Goal: Task Accomplishment & Management: Complete application form

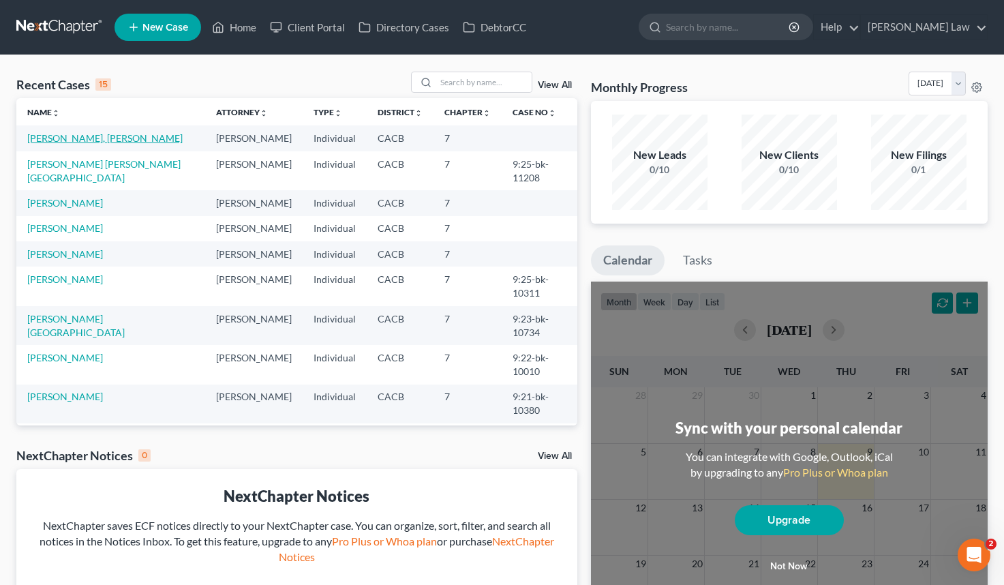
click at [145, 136] on link "[PERSON_NAME], [PERSON_NAME]" at bounding box center [104, 138] width 155 height 12
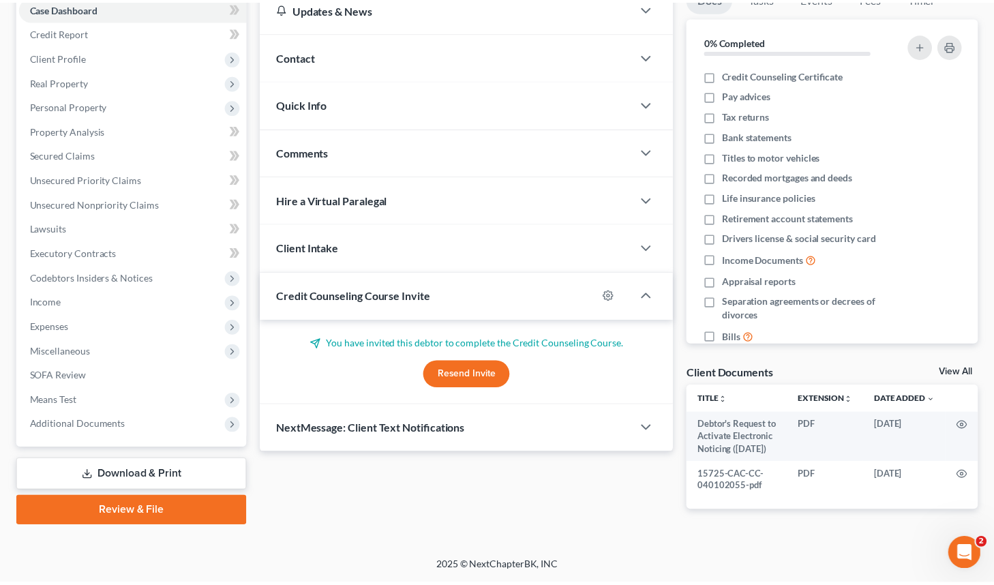
scroll to position [155, 0]
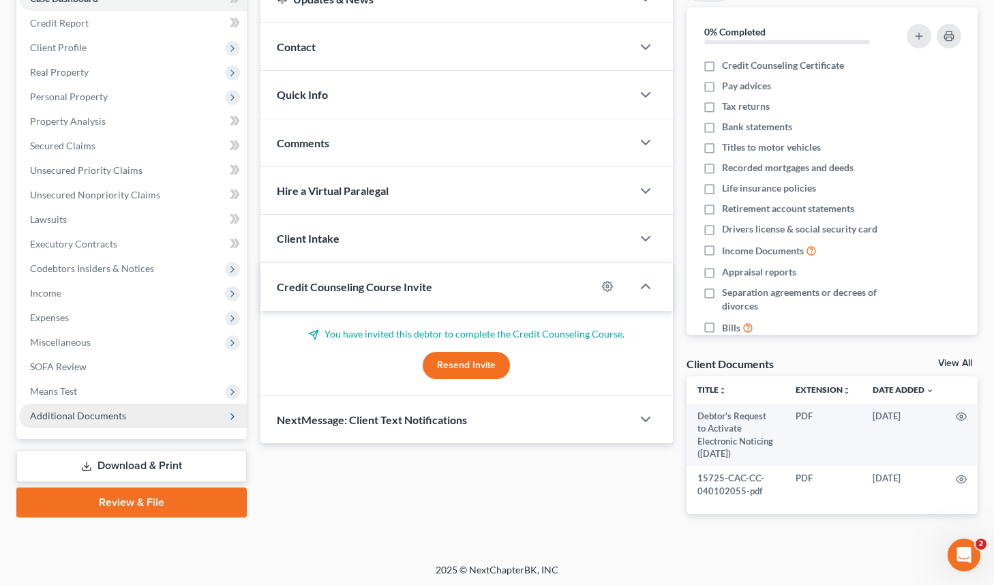
click at [68, 423] on span "Additional Documents" at bounding box center [133, 416] width 228 height 25
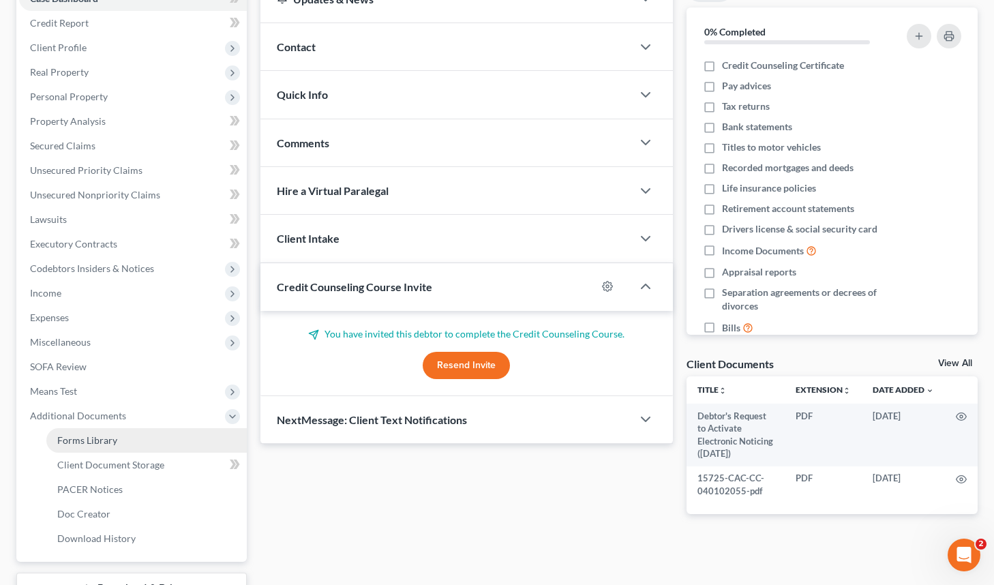
click at [111, 441] on span "Forms Library" at bounding box center [87, 440] width 60 height 12
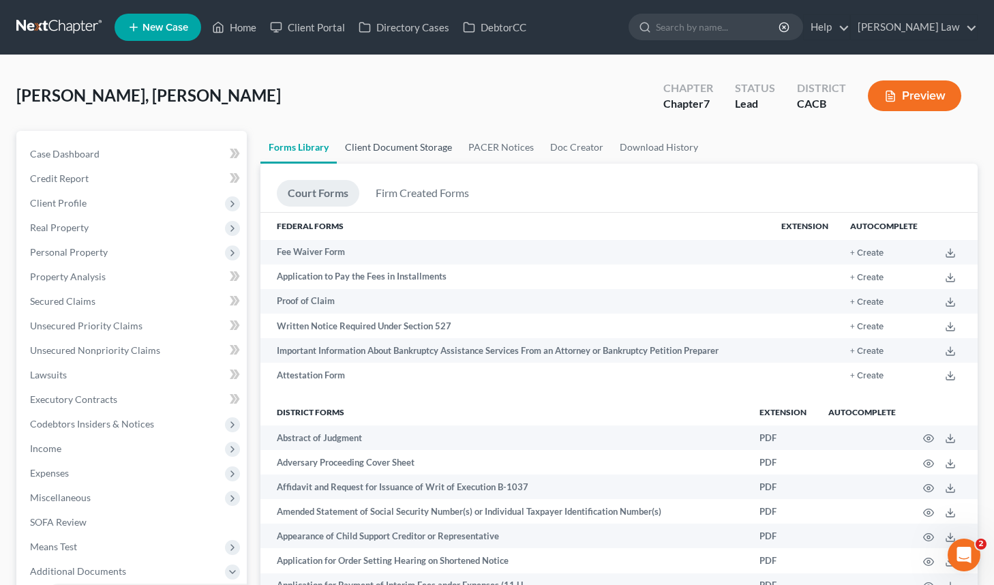
click at [397, 149] on link "Client Document Storage" at bounding box center [398, 147] width 123 height 33
select select "10"
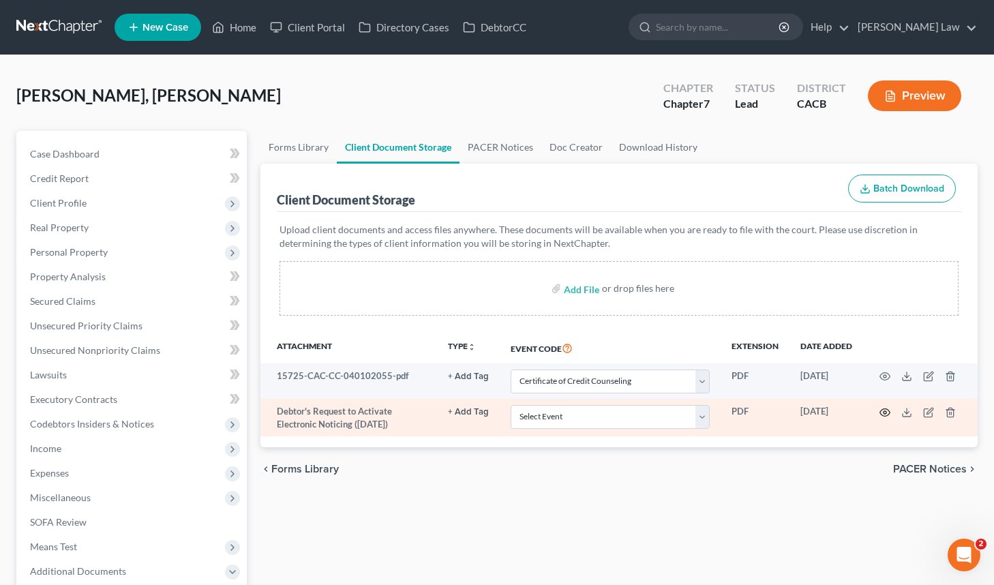
click at [887, 411] on icon "button" at bounding box center [885, 412] width 11 height 11
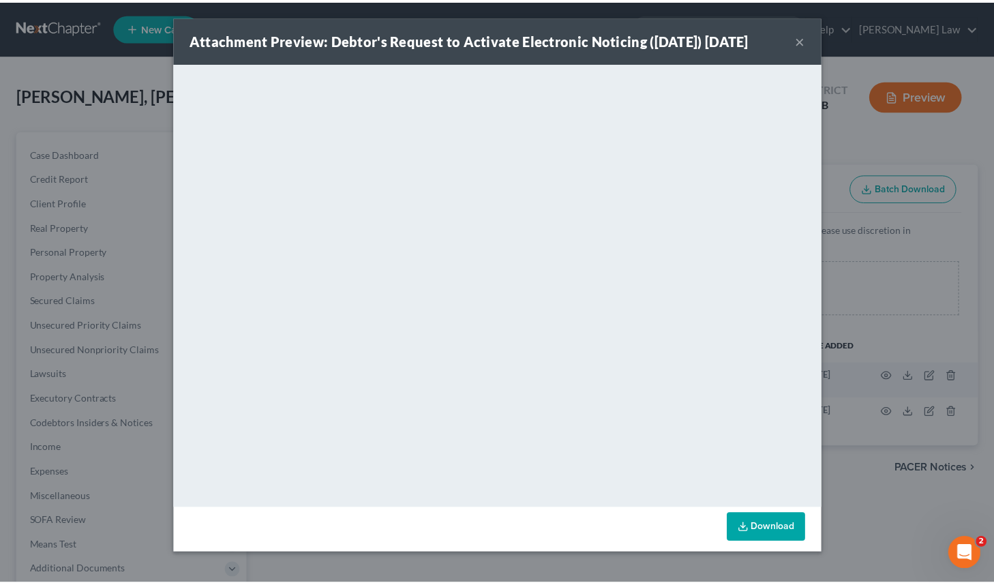
scroll to position [5, 0]
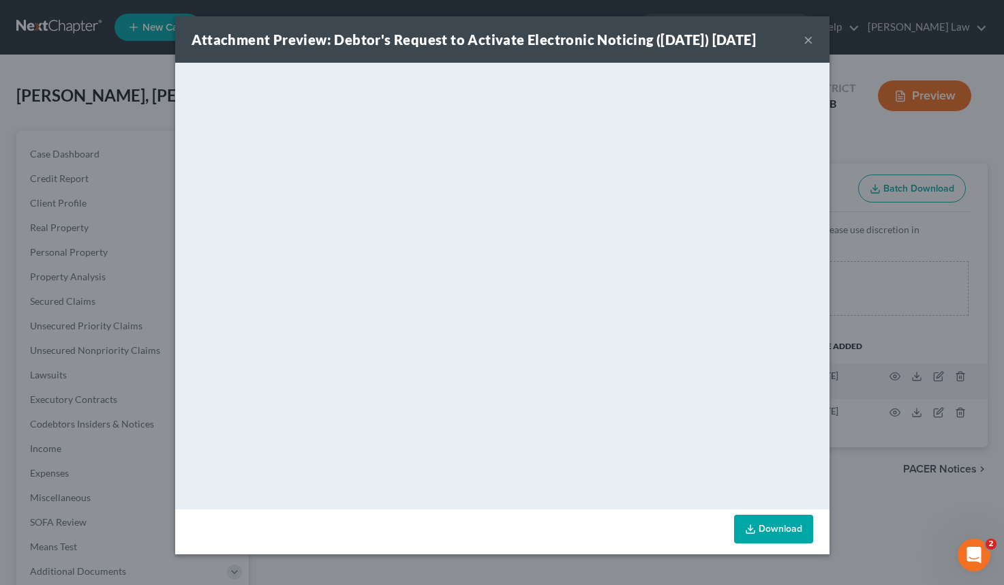
click at [807, 47] on button "×" at bounding box center [809, 39] width 10 height 16
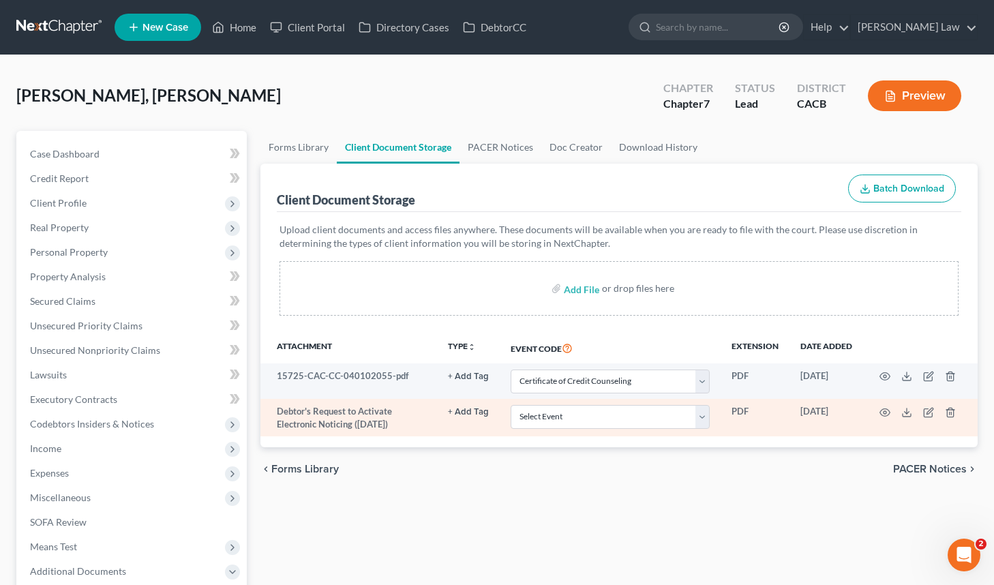
click at [950, 418] on td at bounding box center [920, 418] width 115 height 38
click at [951, 410] on icon "button" at bounding box center [950, 412] width 11 height 11
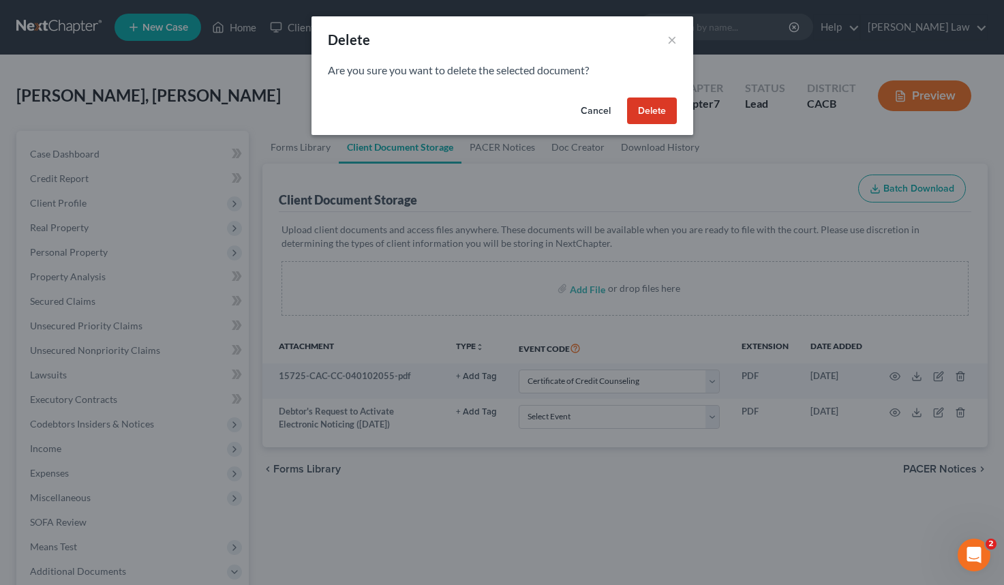
click at [655, 106] on button "Delete" at bounding box center [652, 111] width 50 height 27
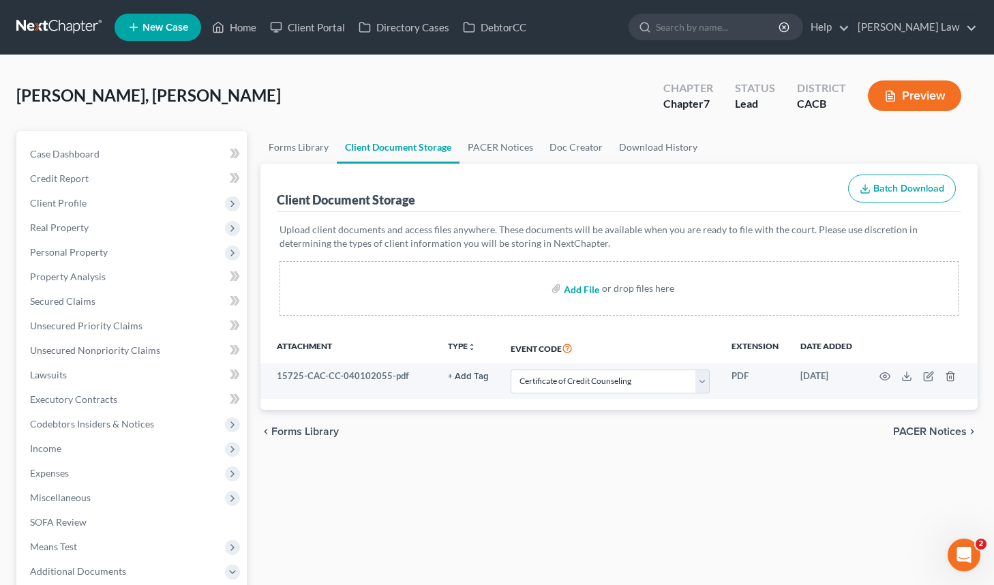
click at [585, 293] on input "file" at bounding box center [580, 288] width 33 height 25
type input "C:\fakepath\attorney sig page01320420251007134647.pdf"
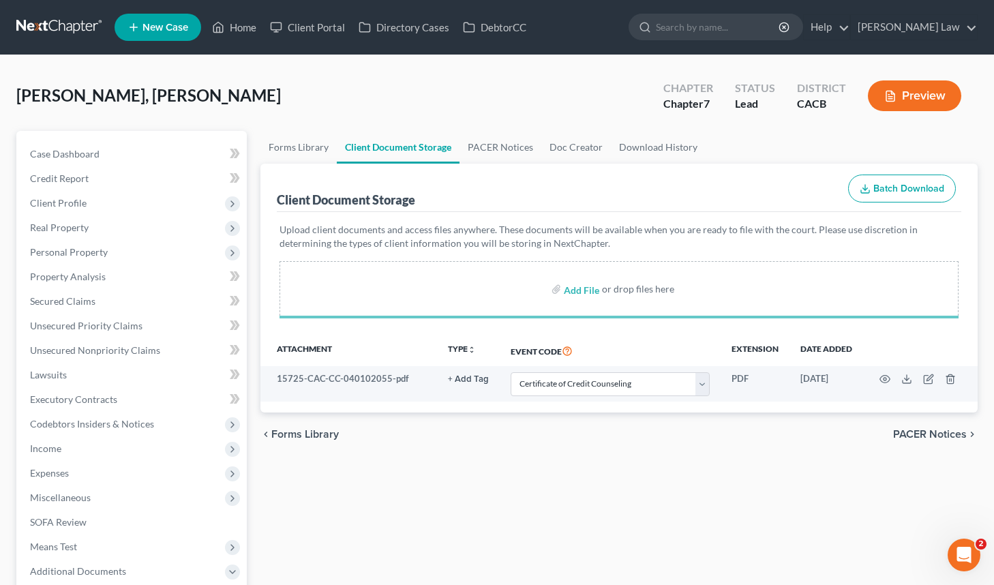
select select "10"
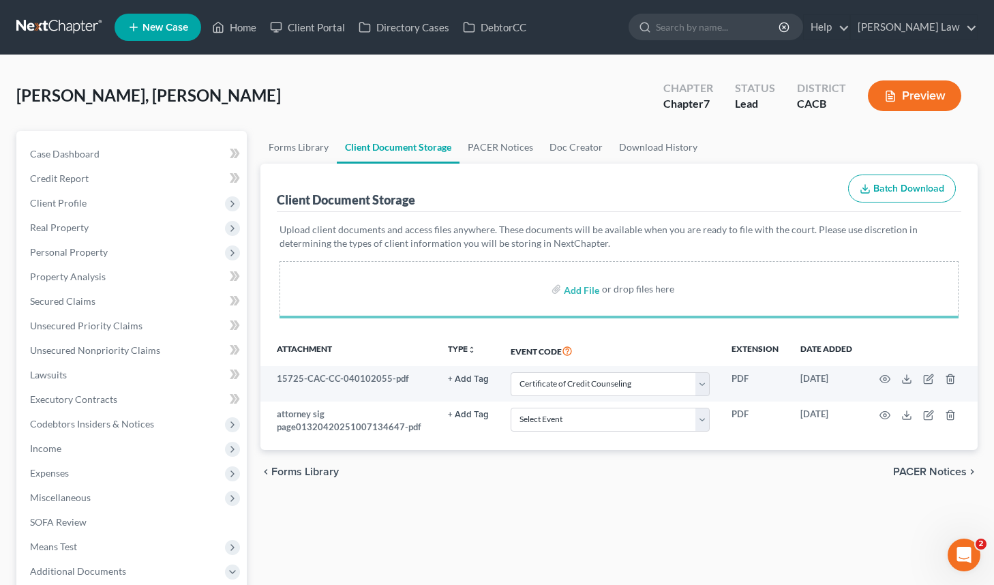
select select "10"
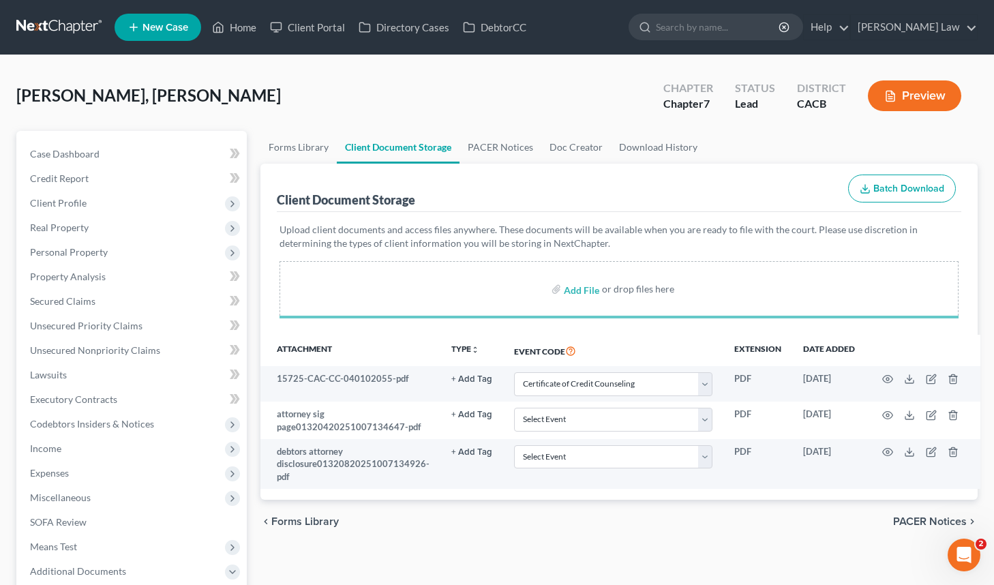
select select "10"
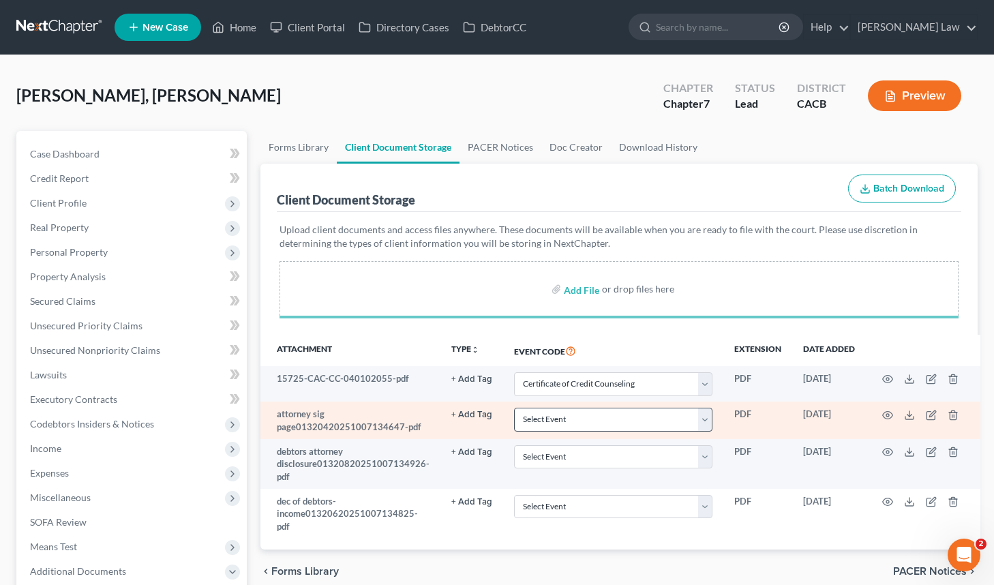
select select "10"
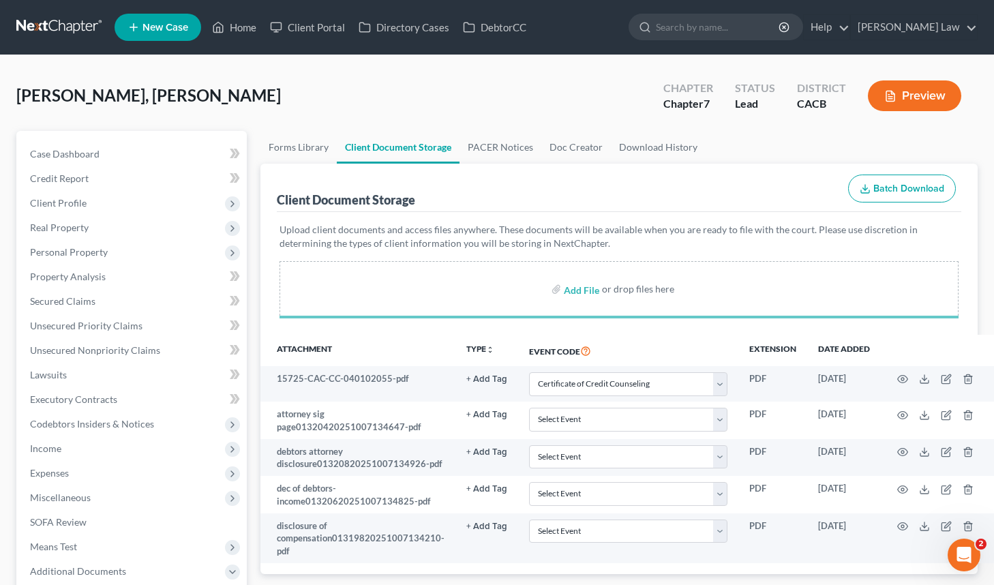
select select "10"
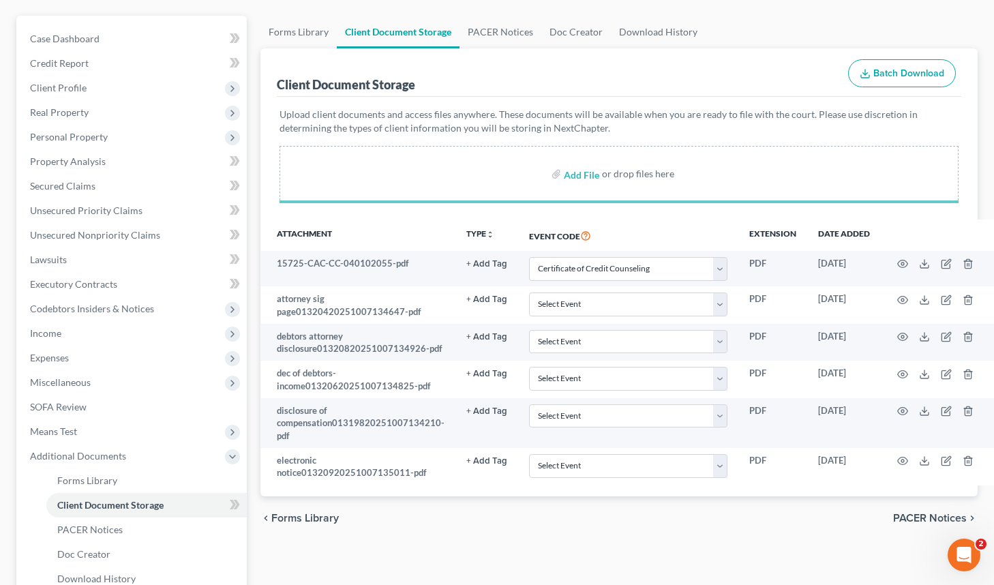
scroll to position [263, 0]
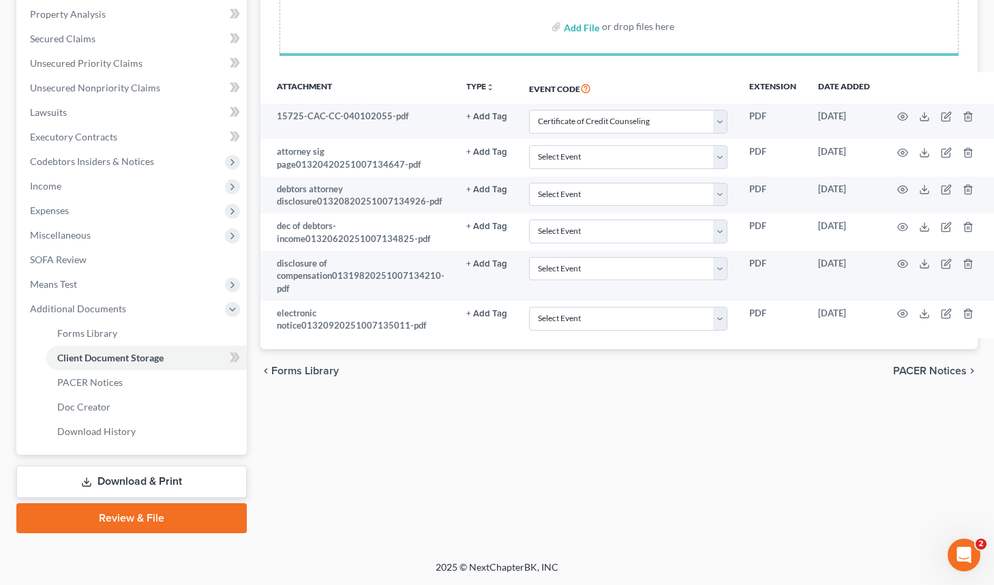
select select "10"
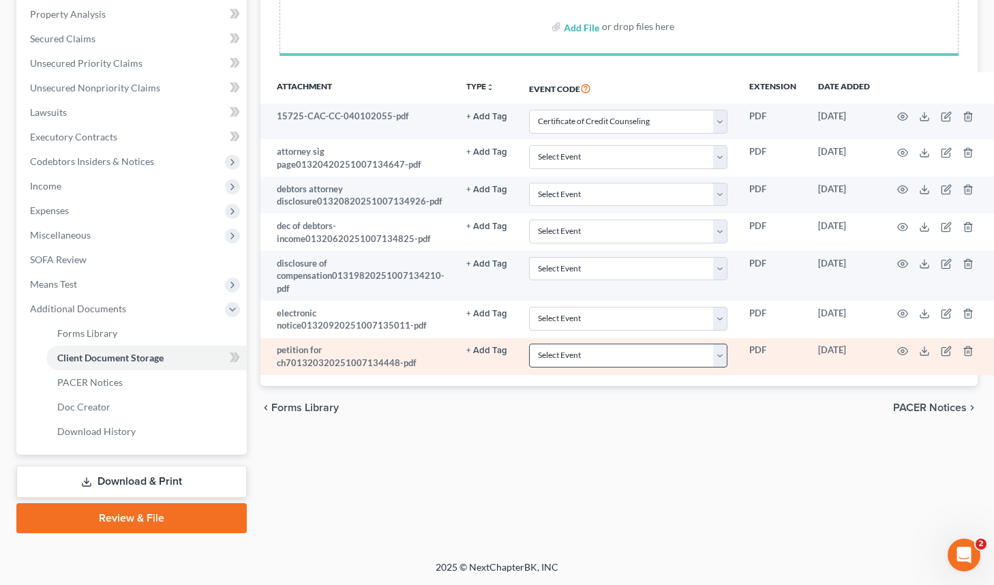
select select "10"
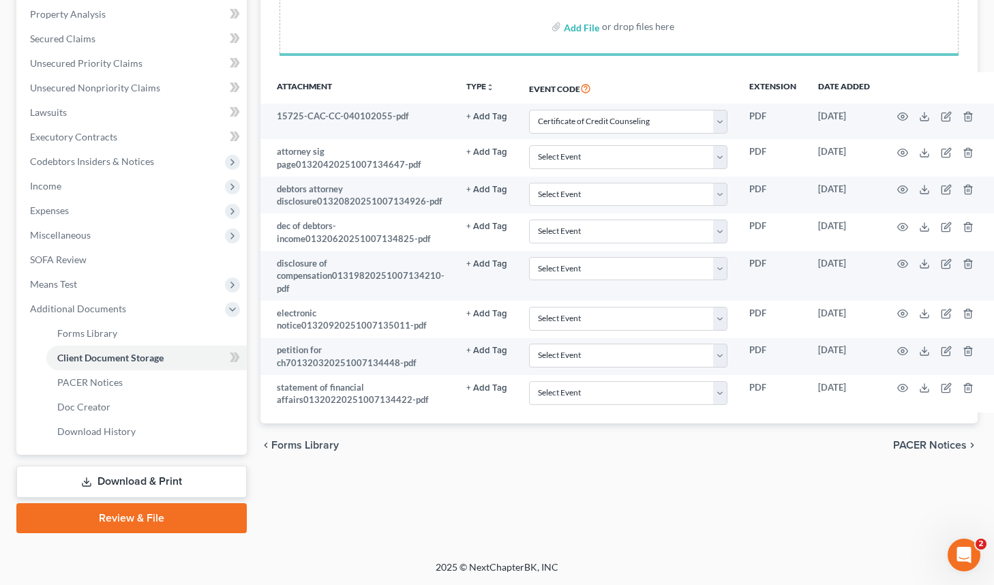
select select "10"
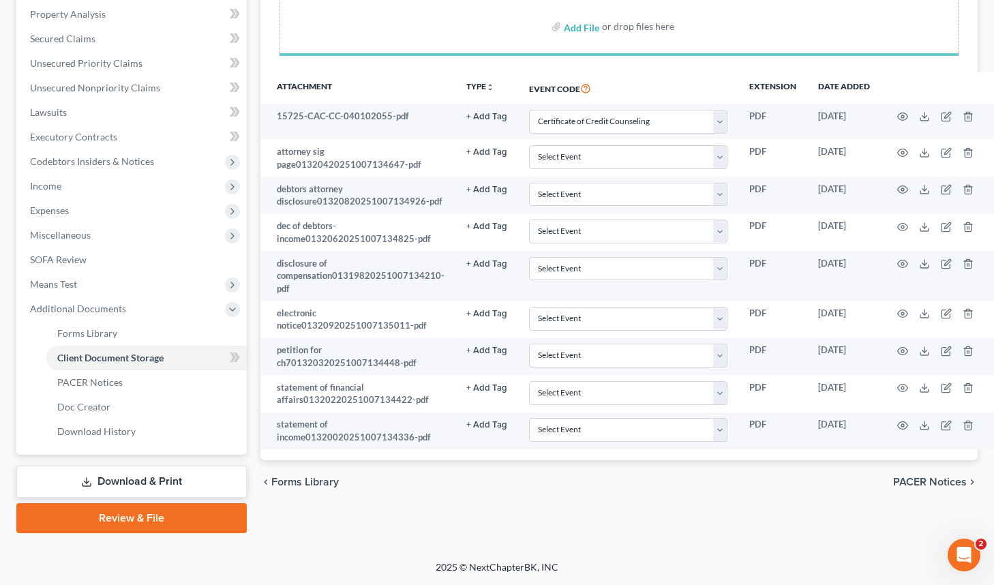
select select "10"
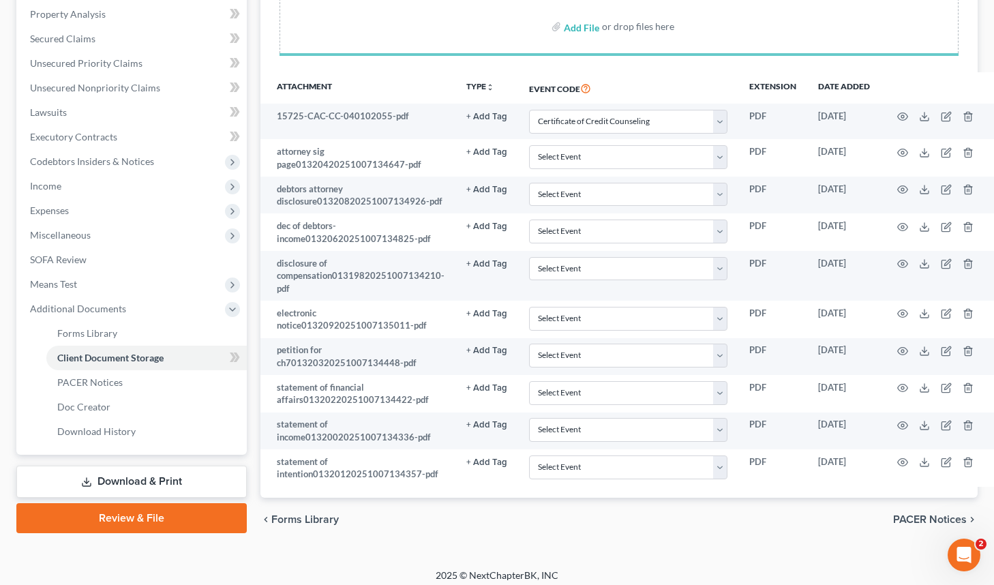
select select "10"
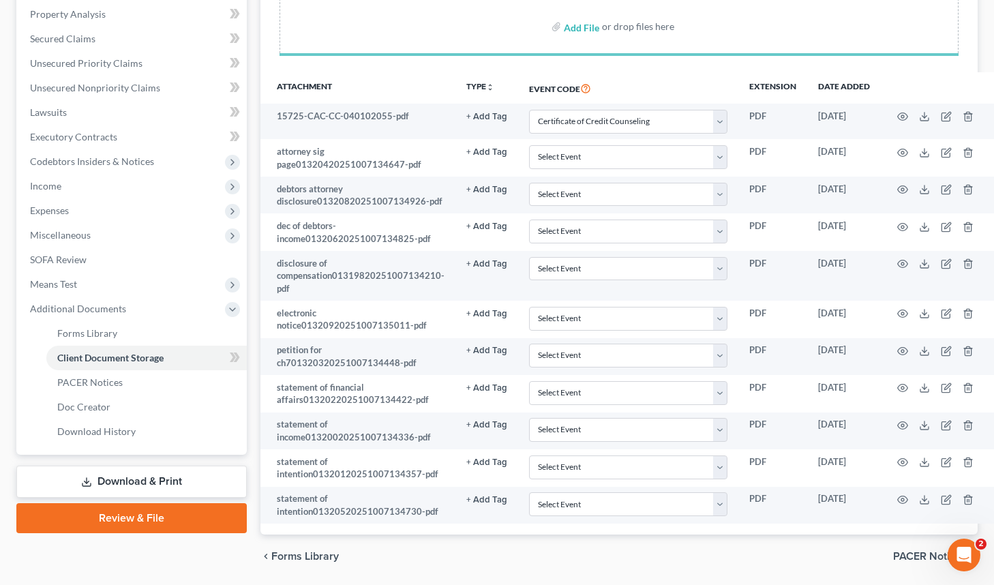
select select "10"
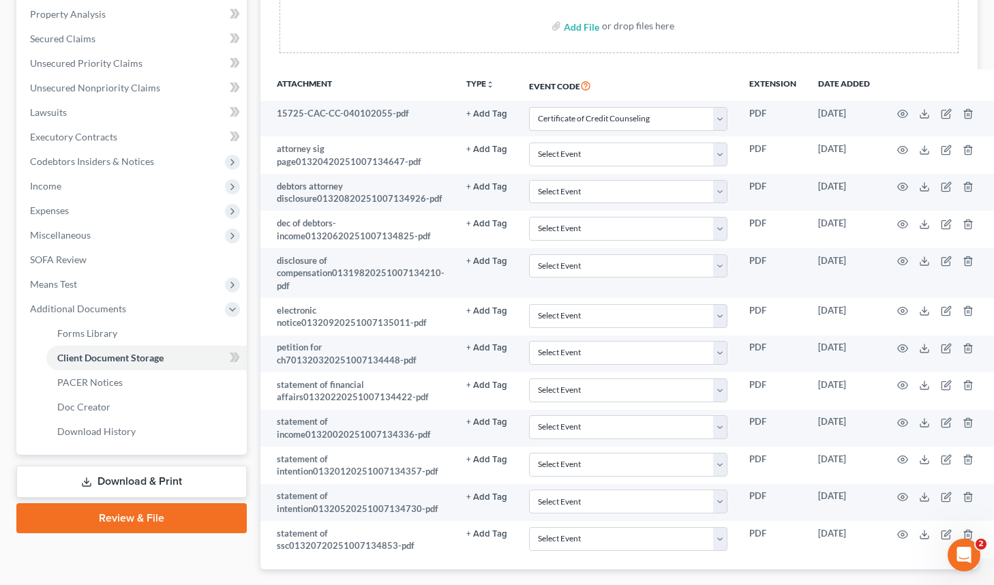
select select "10"
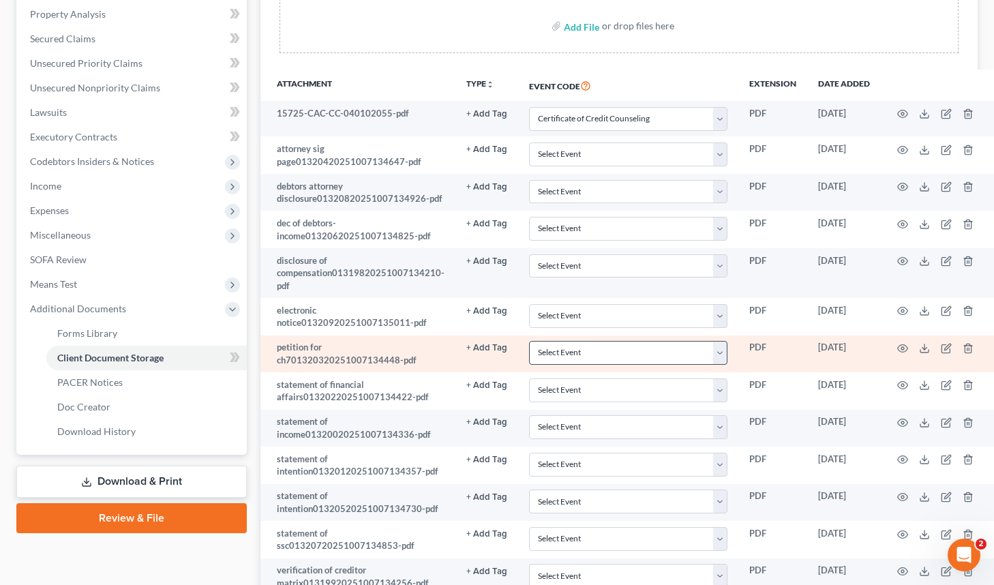
scroll to position [369, 0]
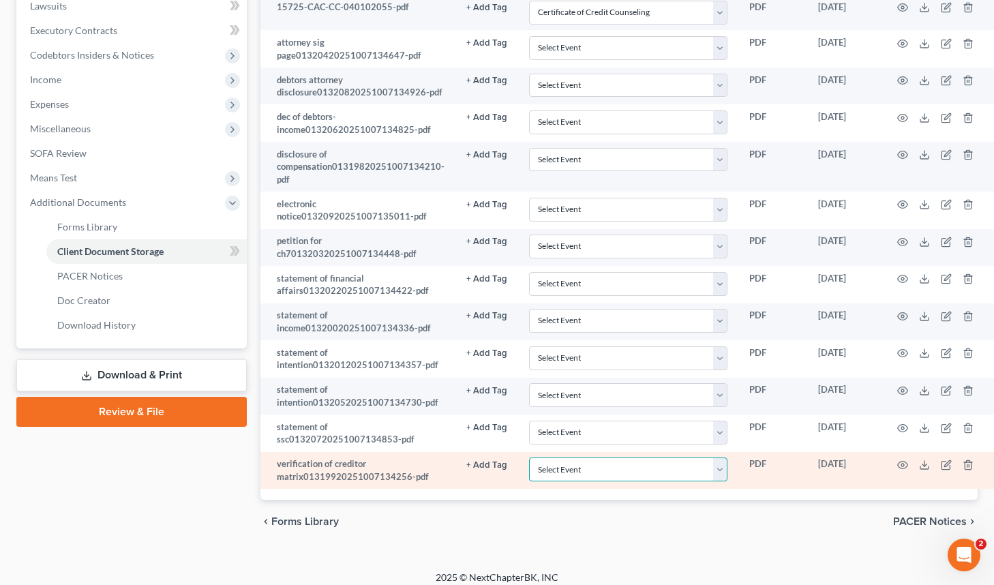
select select "59"
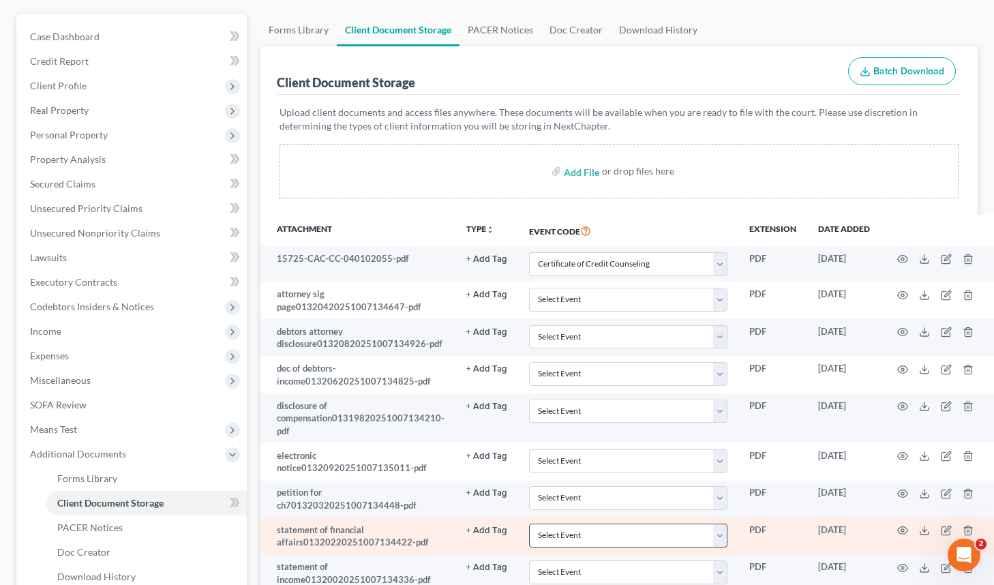
scroll to position [224, 0]
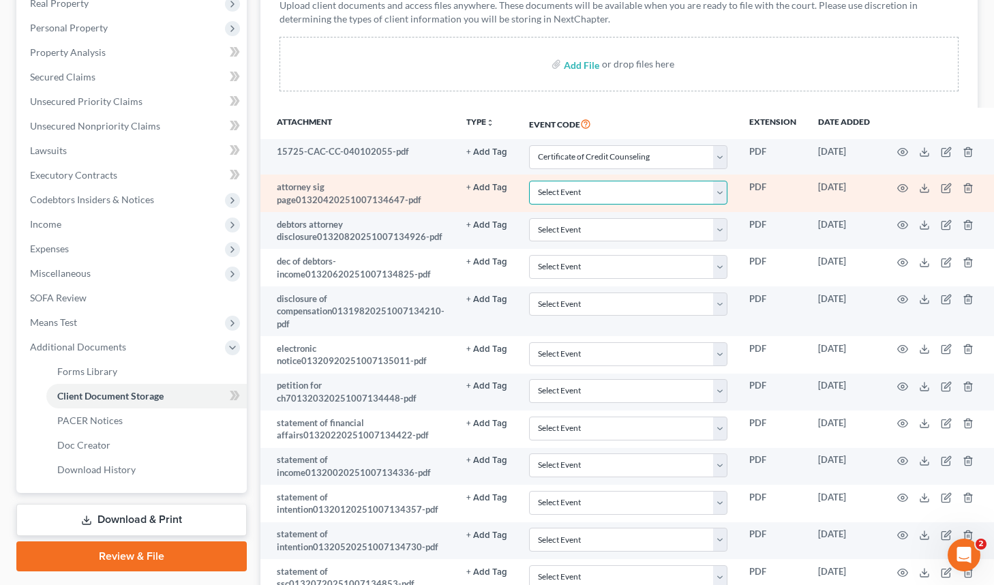
select select "61"
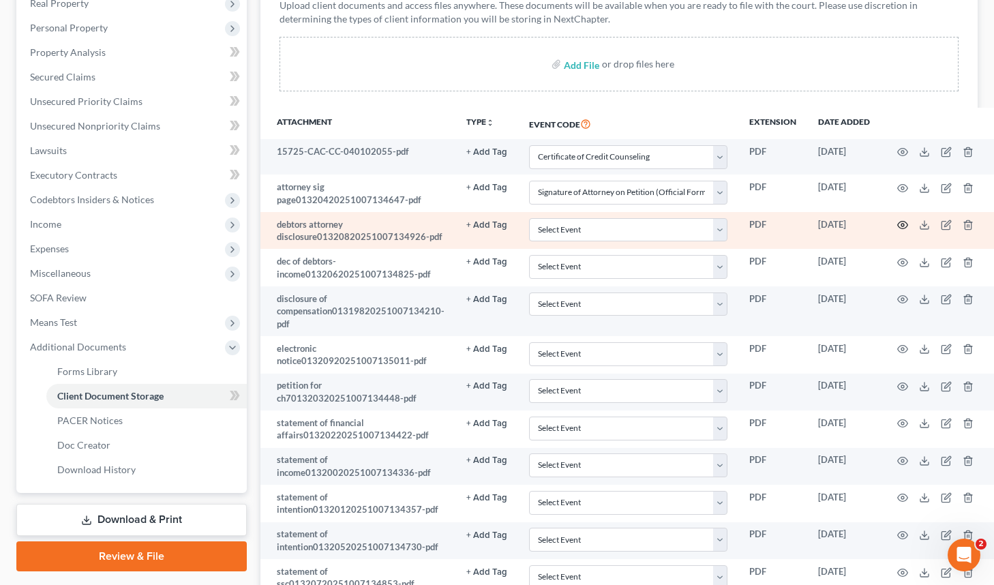
click at [897, 224] on icon "button" at bounding box center [902, 225] width 11 height 11
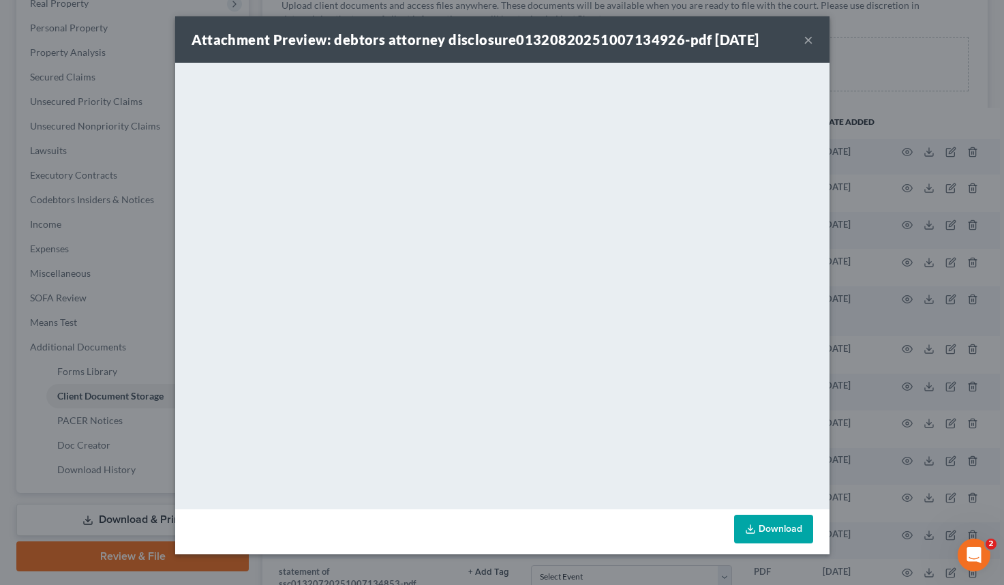
click at [814, 35] on div "Attachment Preview: debtors attorney disclosure01320820251007134926-pdf [DATE] ×" at bounding box center [502, 39] width 655 height 46
click at [809, 40] on button "×" at bounding box center [809, 39] width 10 height 16
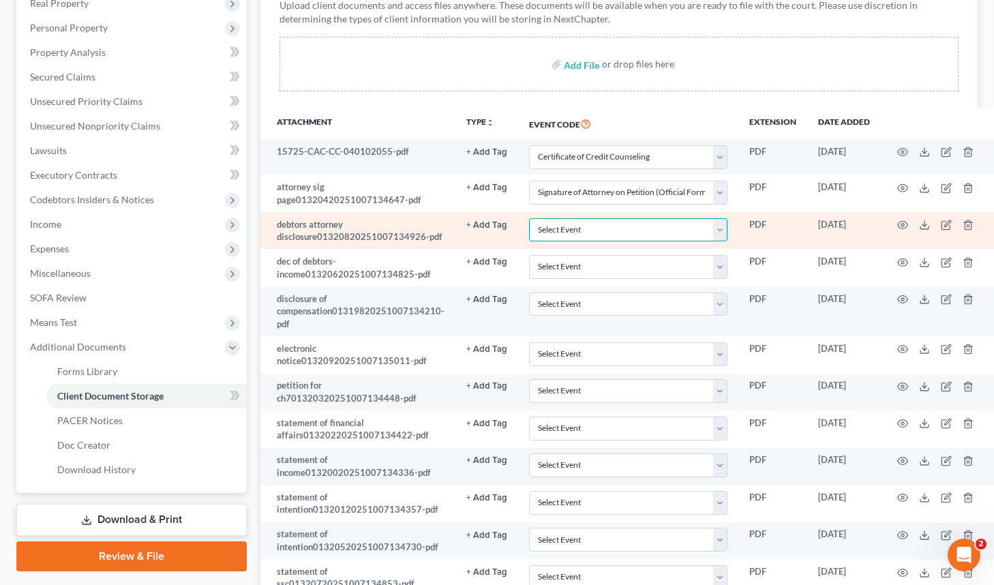
select select "7"
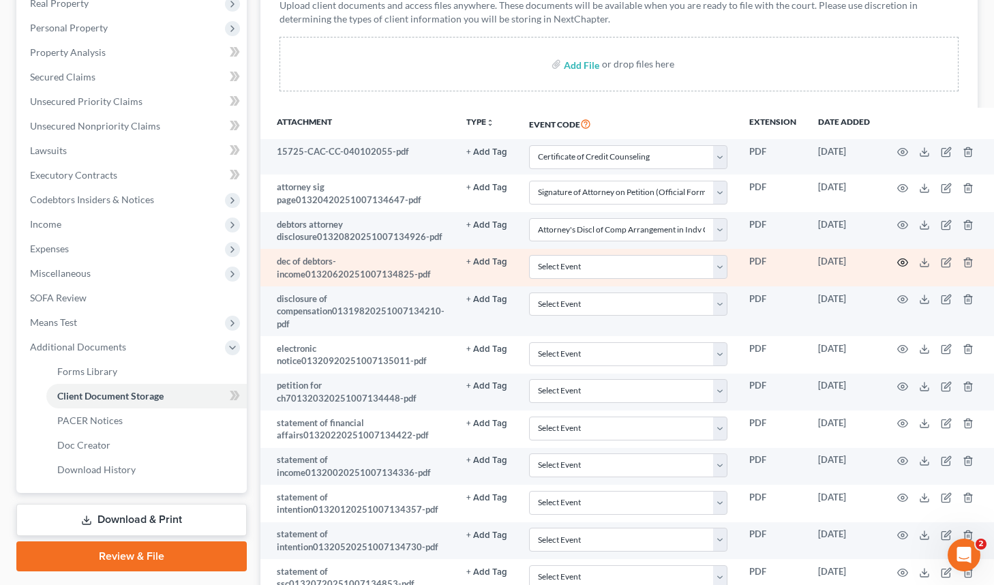
click at [897, 258] on icon "button" at bounding box center [902, 262] width 11 height 11
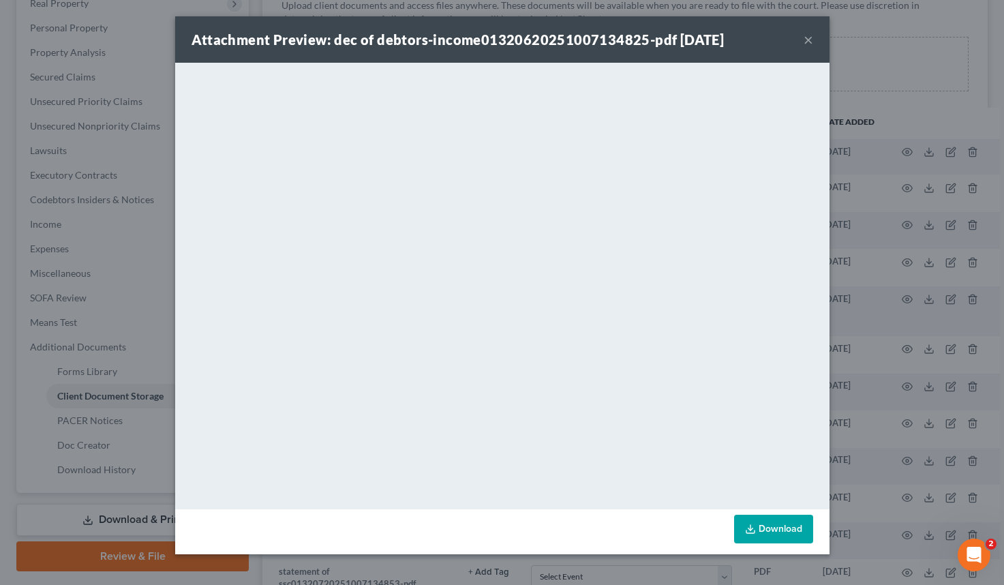
click at [809, 33] on button "×" at bounding box center [809, 39] width 10 height 16
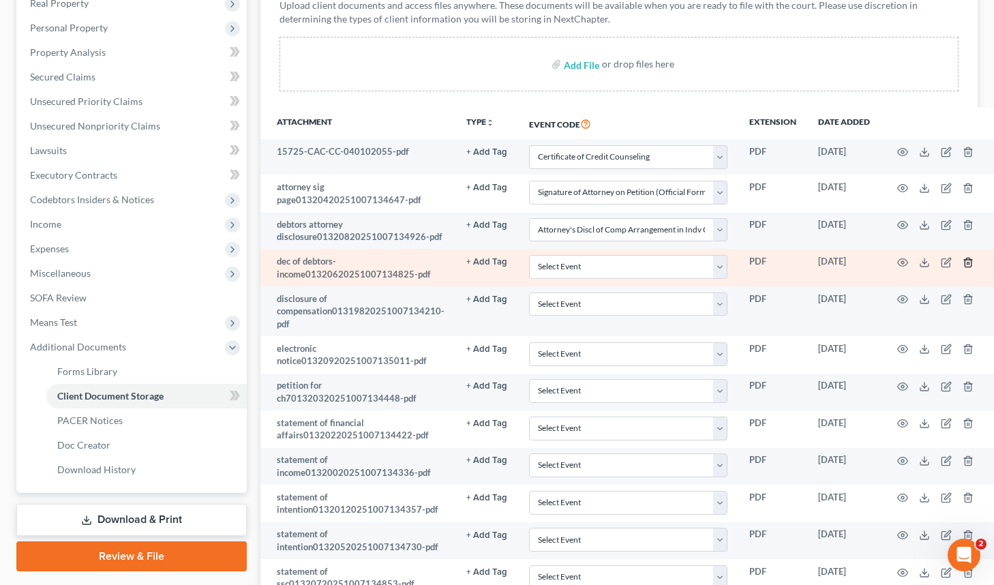
click at [963, 259] on icon "button" at bounding box center [968, 262] width 11 height 11
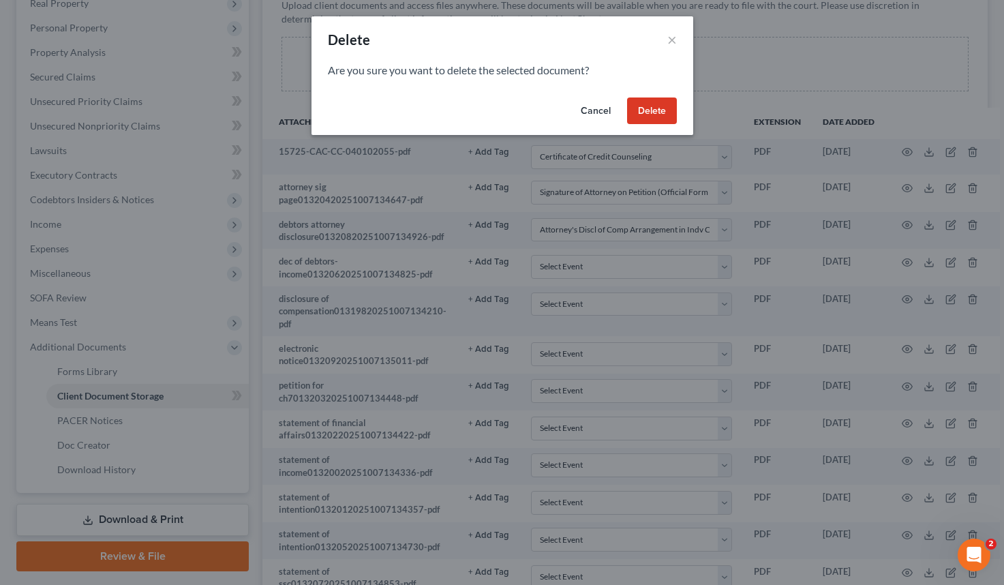
click at [669, 103] on button "Delete" at bounding box center [652, 111] width 50 height 27
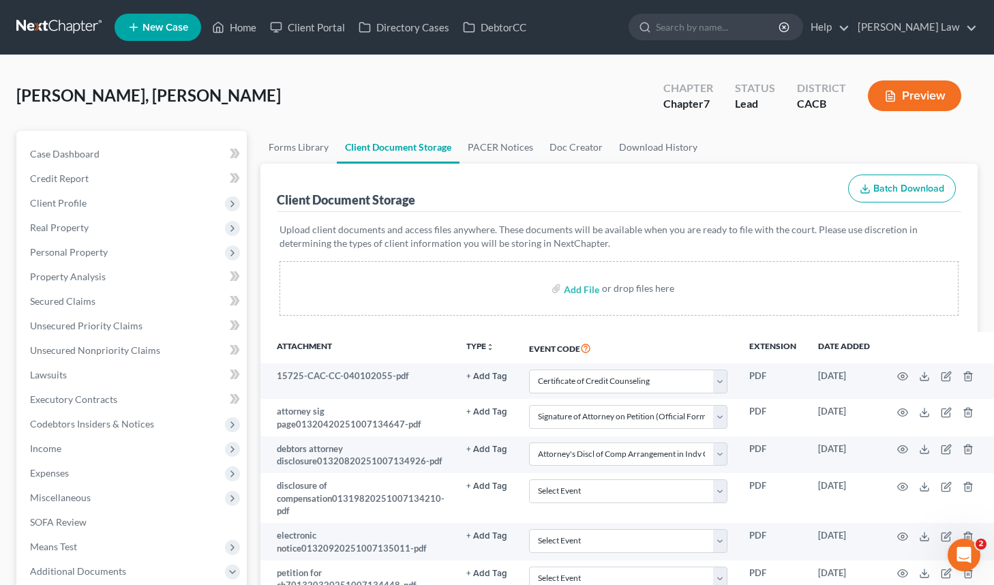
scroll to position [12, 0]
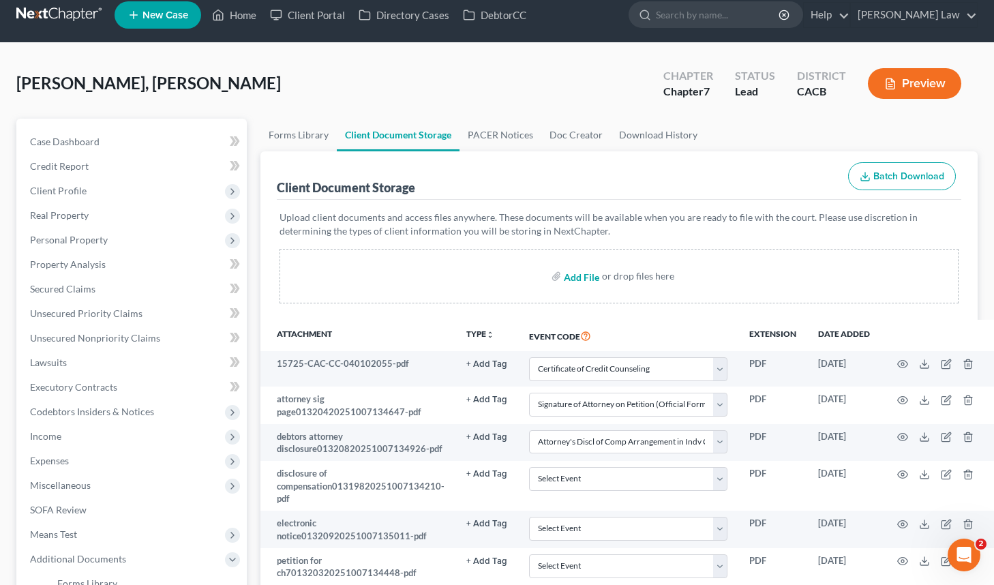
click at [569, 274] on input "file" at bounding box center [580, 276] width 33 height 25
type input "C:\fakepath\dec of debtors-income01320620251007134825.pdf"
select select "10"
select select "61"
select select "7"
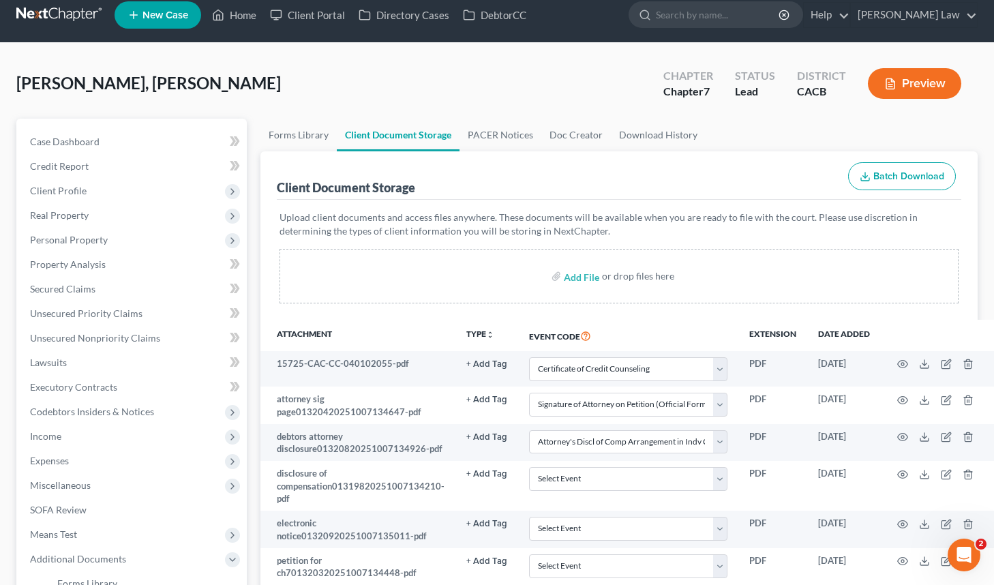
select select "59"
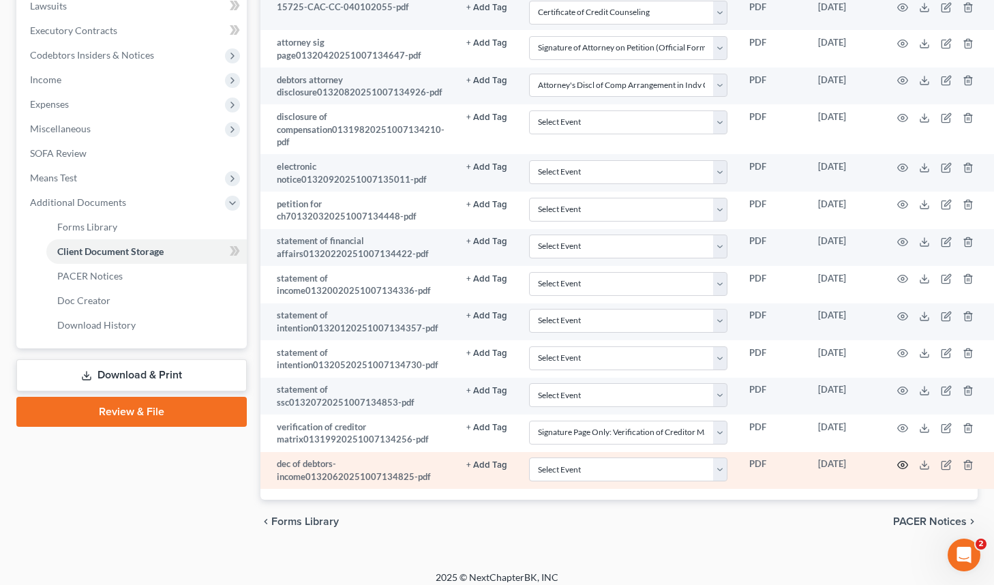
click at [897, 460] on icon "button" at bounding box center [902, 465] width 11 height 11
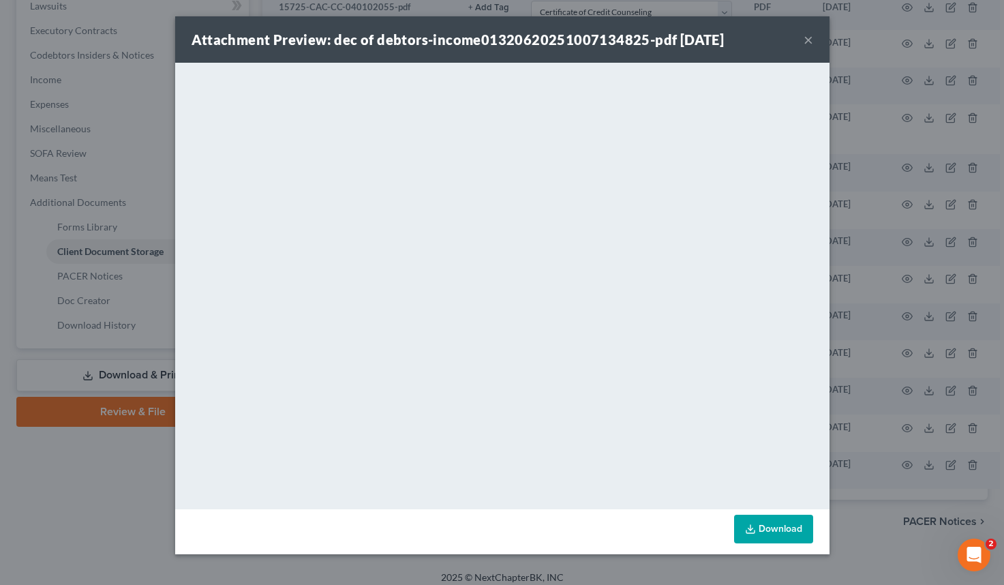
click at [805, 35] on button "×" at bounding box center [809, 39] width 10 height 16
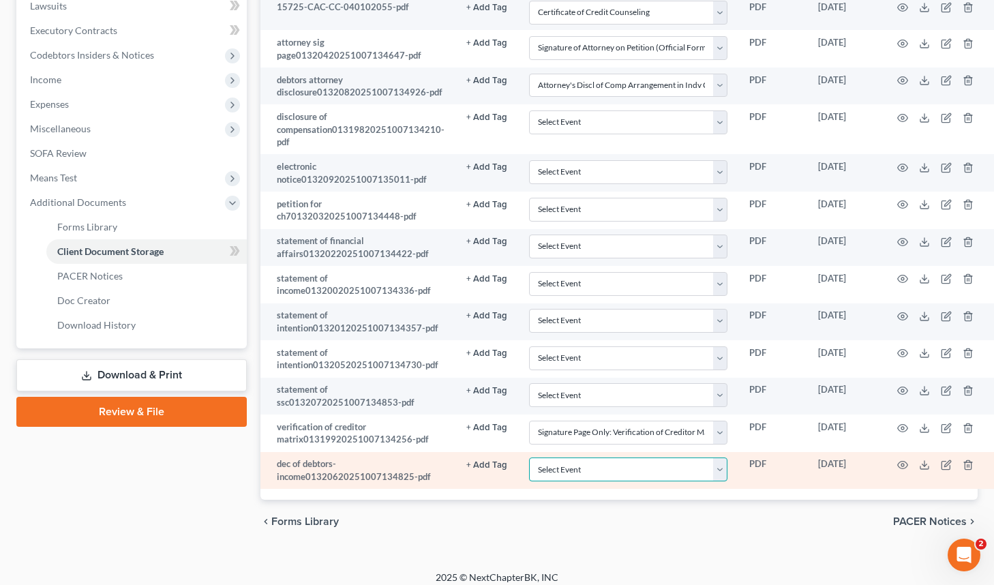
select select "30"
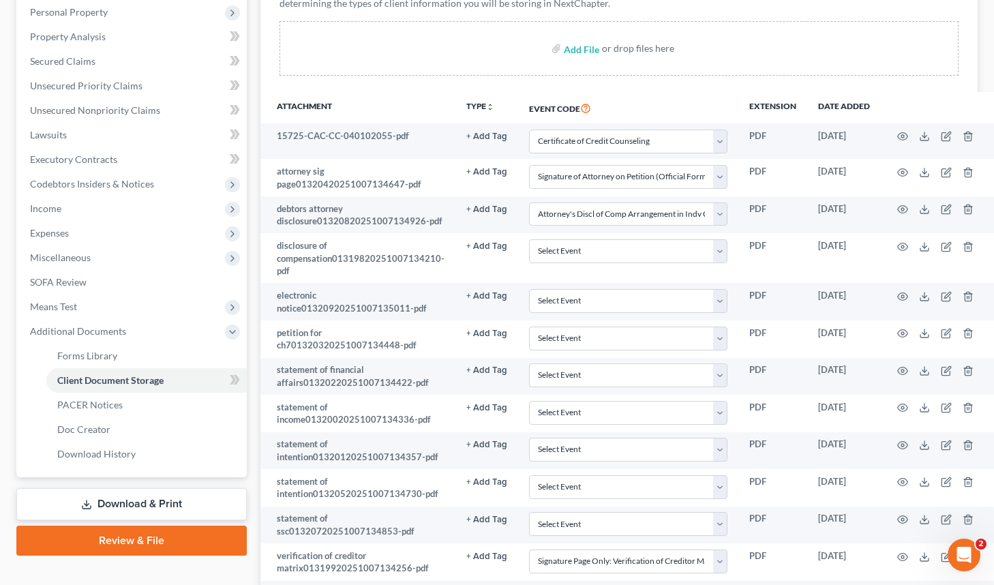
scroll to position [243, 0]
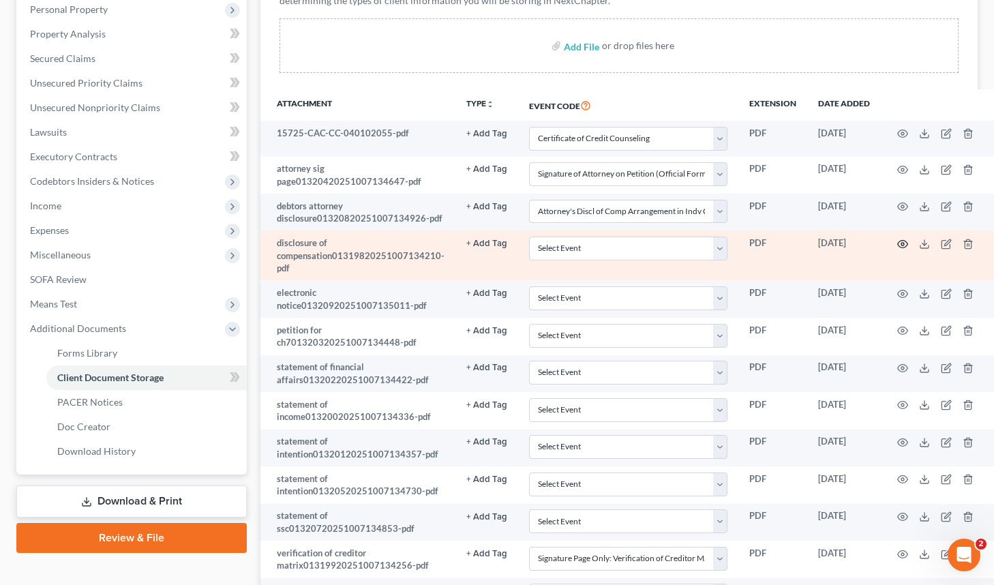
click at [901, 243] on circle "button" at bounding box center [902, 244] width 3 height 3
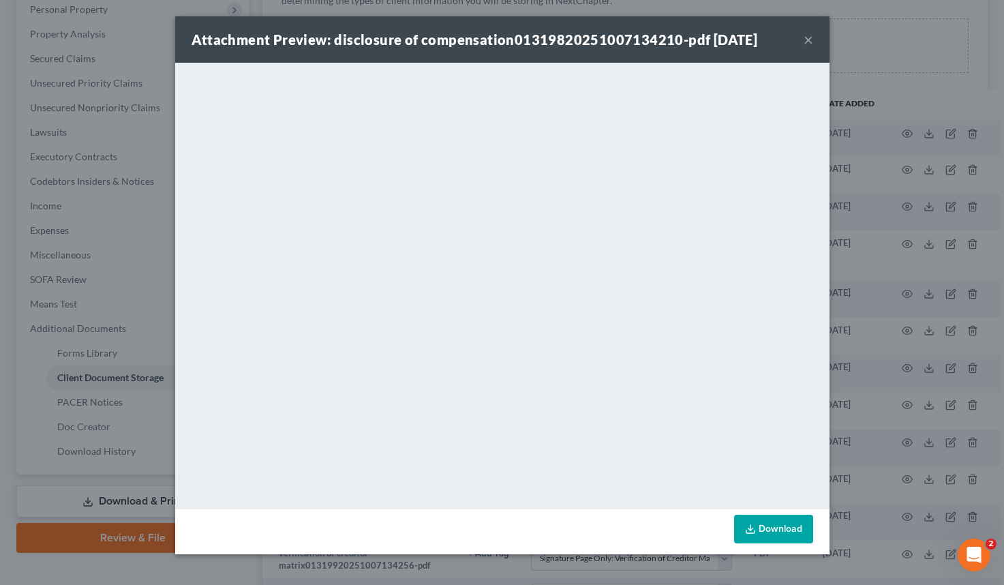
click at [809, 43] on button "×" at bounding box center [809, 39] width 10 height 16
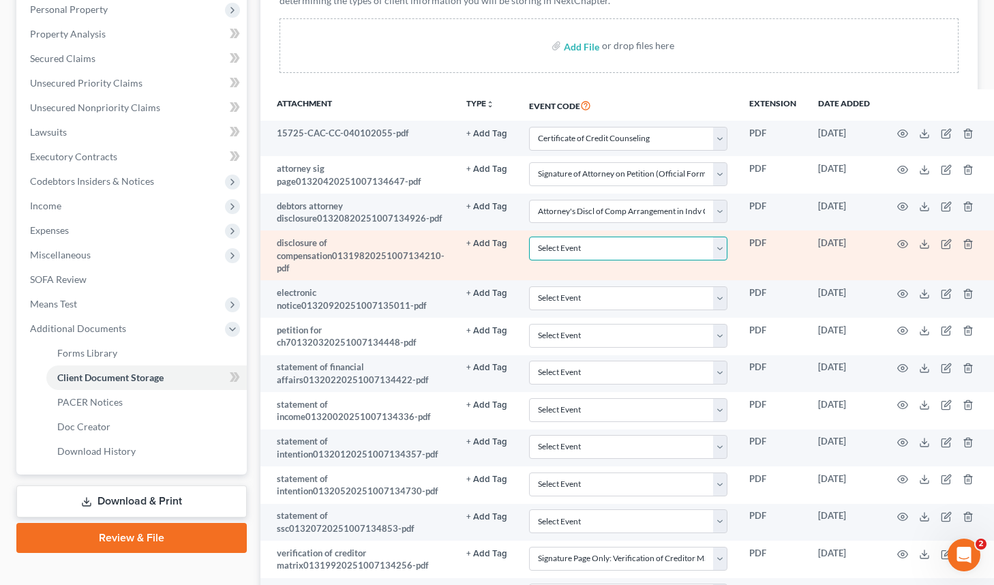
select select "33"
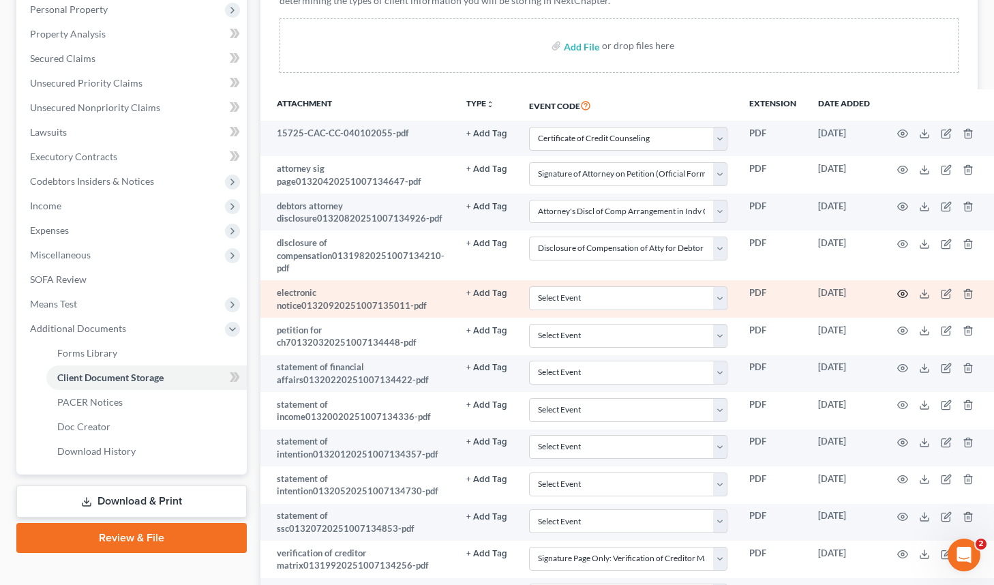
click at [897, 290] on icon "button" at bounding box center [902, 293] width 11 height 11
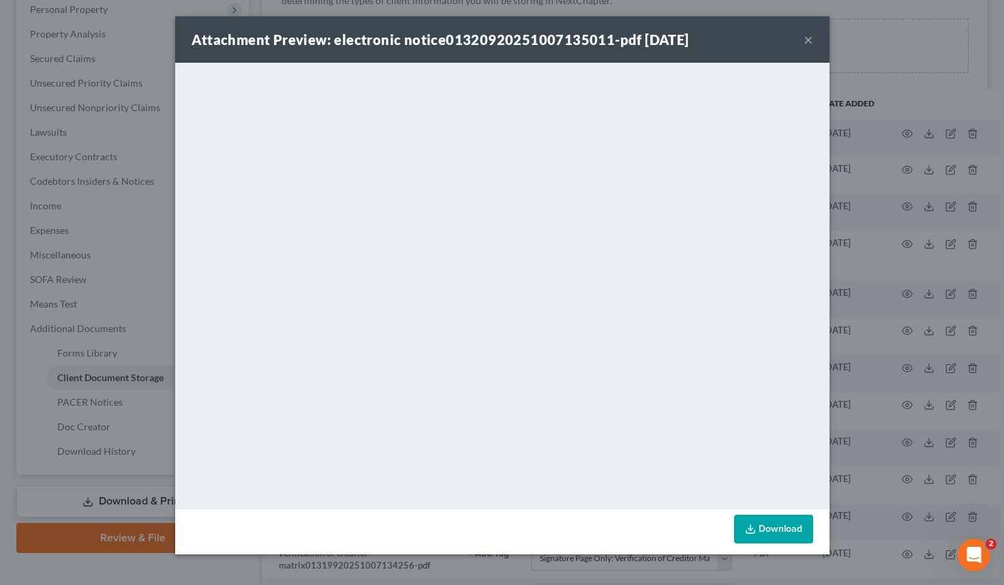
click at [808, 41] on button "×" at bounding box center [809, 39] width 10 height 16
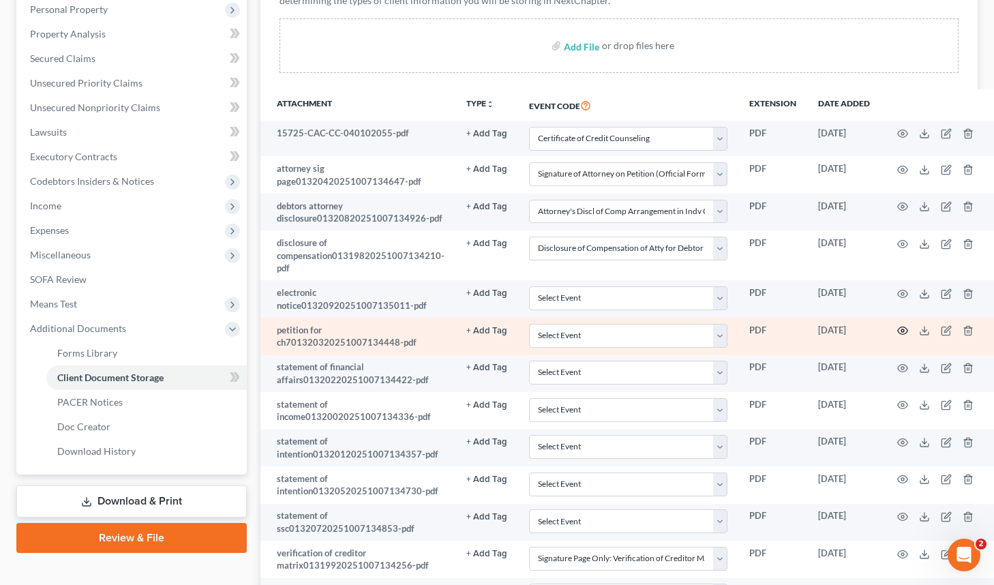
click at [901, 329] on circle "button" at bounding box center [902, 330] width 3 height 3
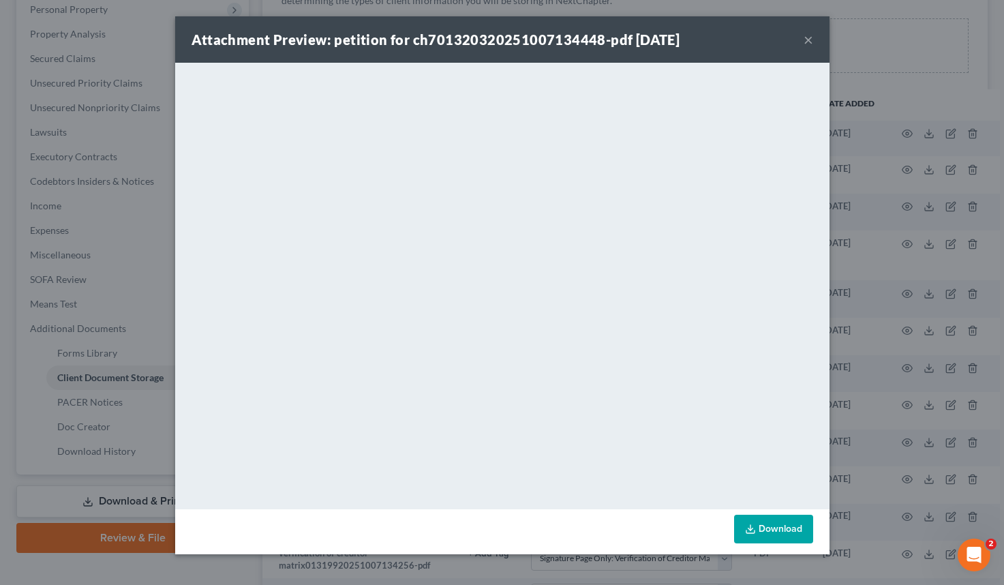
click at [810, 44] on button "×" at bounding box center [809, 39] width 10 height 16
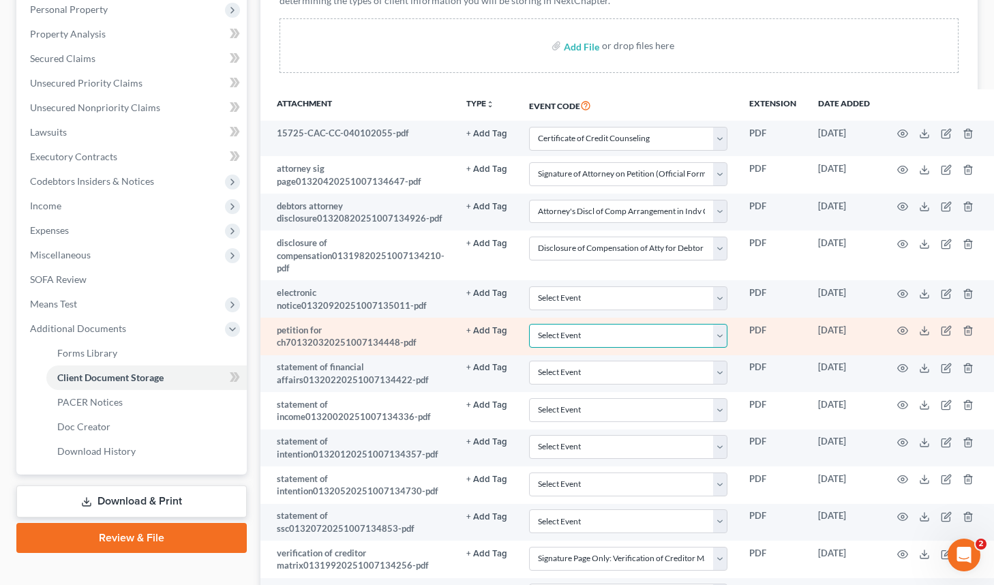
select select "60"
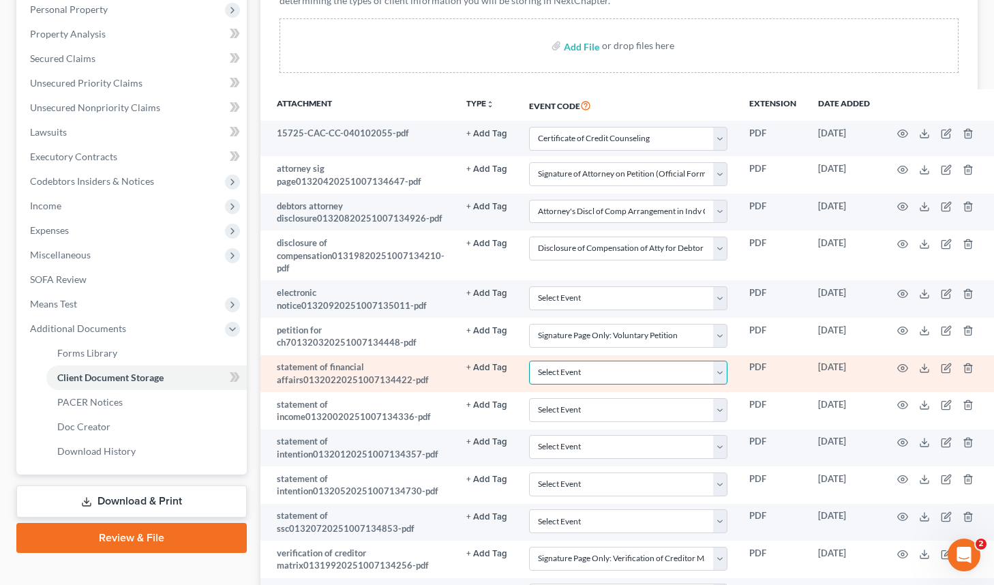
select select "57"
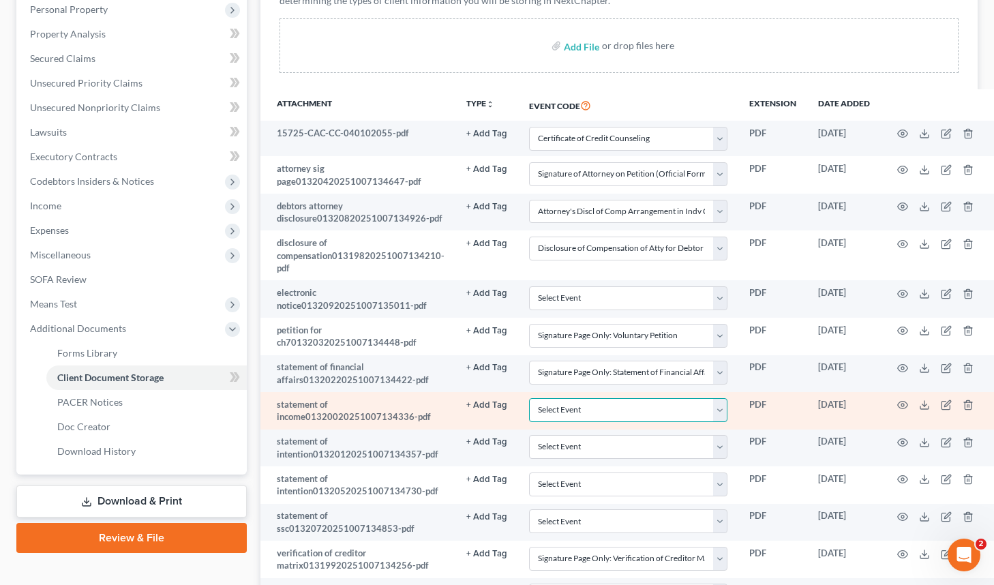
select select "55"
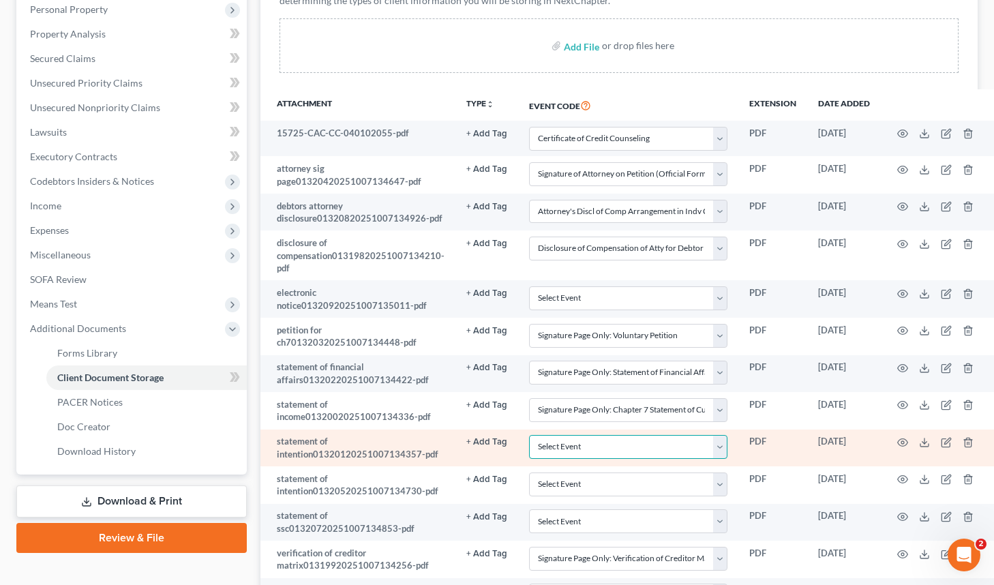
select select "58"
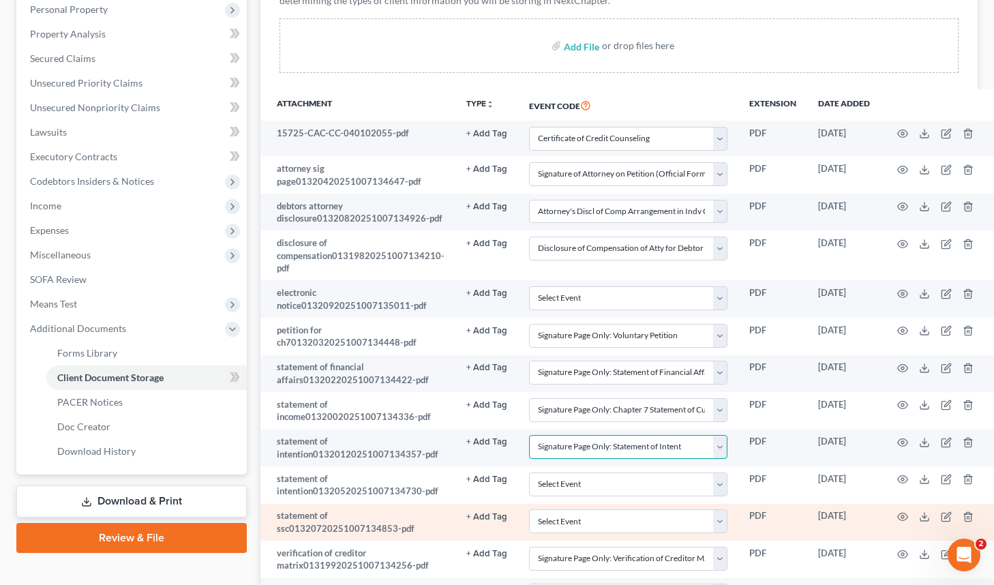
scroll to position [331, 0]
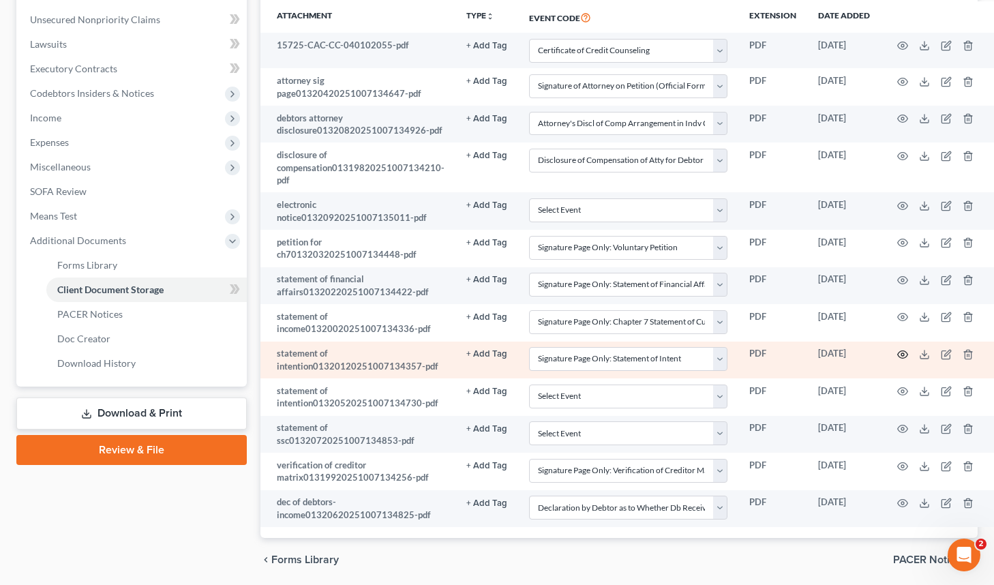
click at [901, 353] on circle "button" at bounding box center [902, 354] width 3 height 3
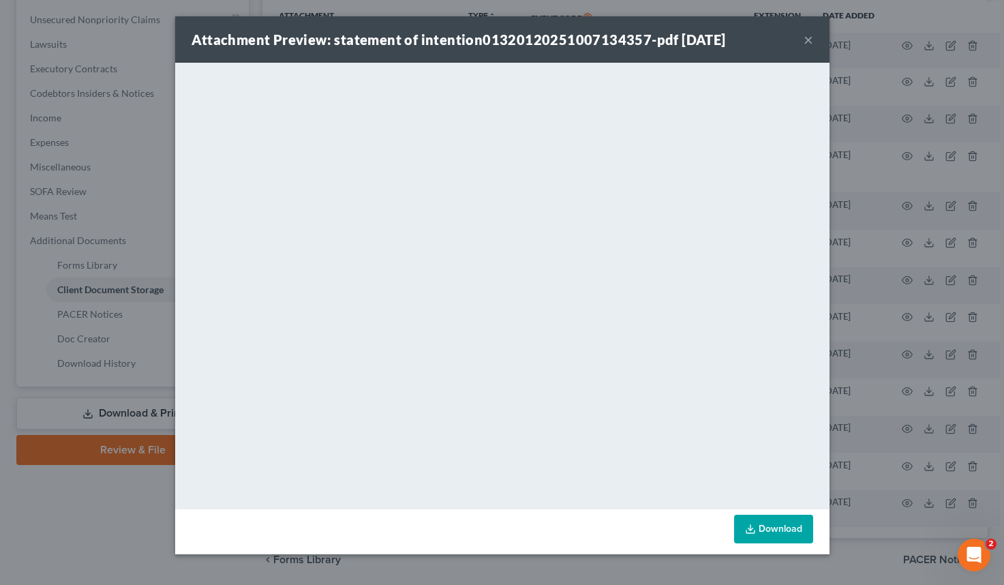
click at [815, 37] on div "Attachment Preview: statement of intention01320120251007134357-pdf [DATE] ×" at bounding box center [502, 39] width 655 height 46
click at [811, 42] on button "×" at bounding box center [809, 39] width 10 height 16
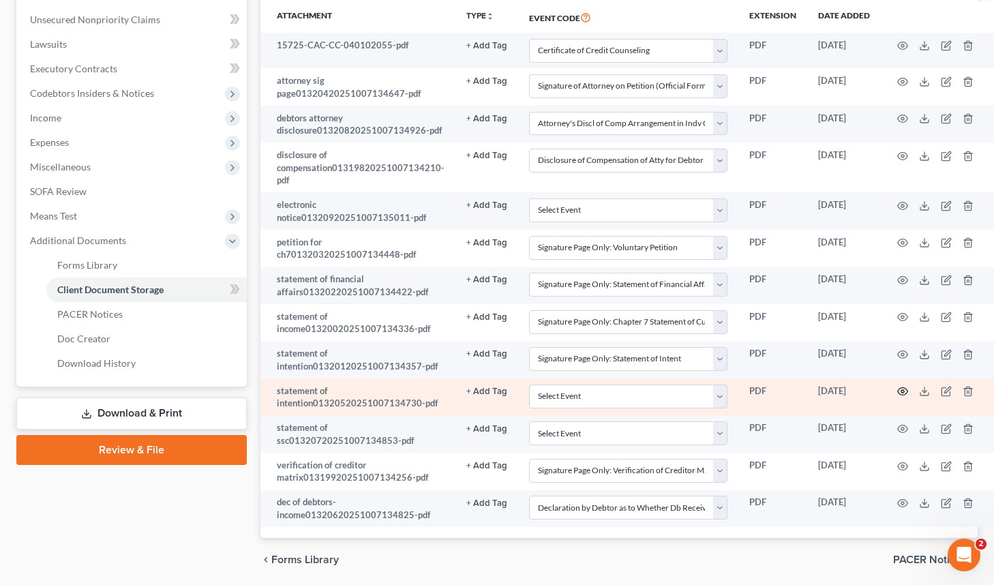
click at [897, 386] on icon "button" at bounding box center [902, 391] width 11 height 11
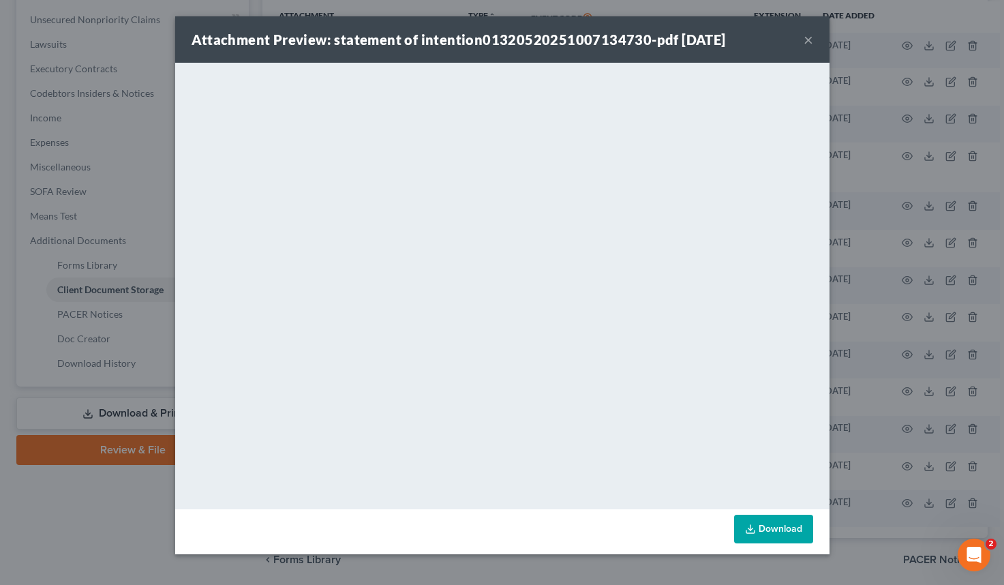
click at [808, 38] on button "×" at bounding box center [809, 39] width 10 height 16
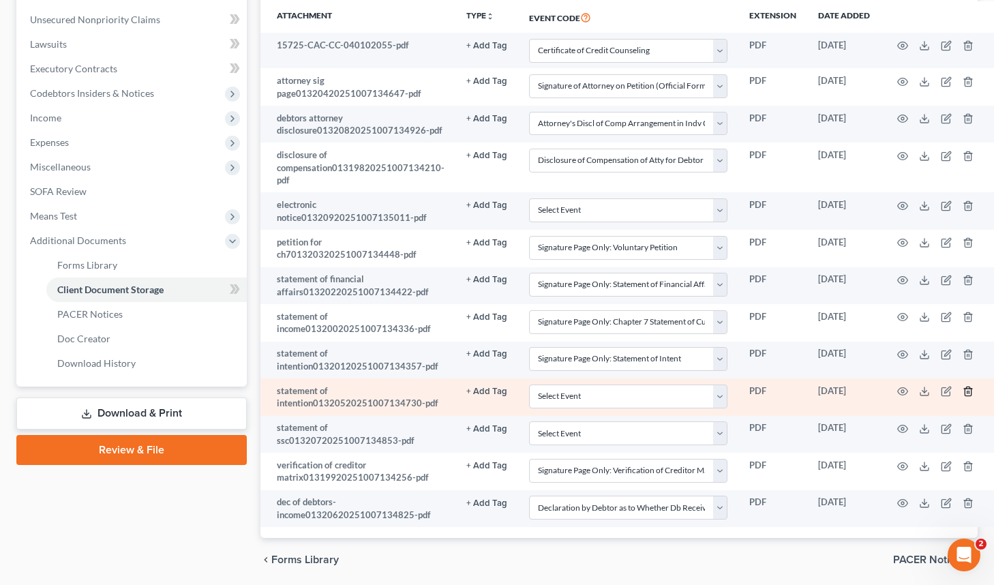
click at [963, 387] on icon "button" at bounding box center [968, 391] width 11 height 11
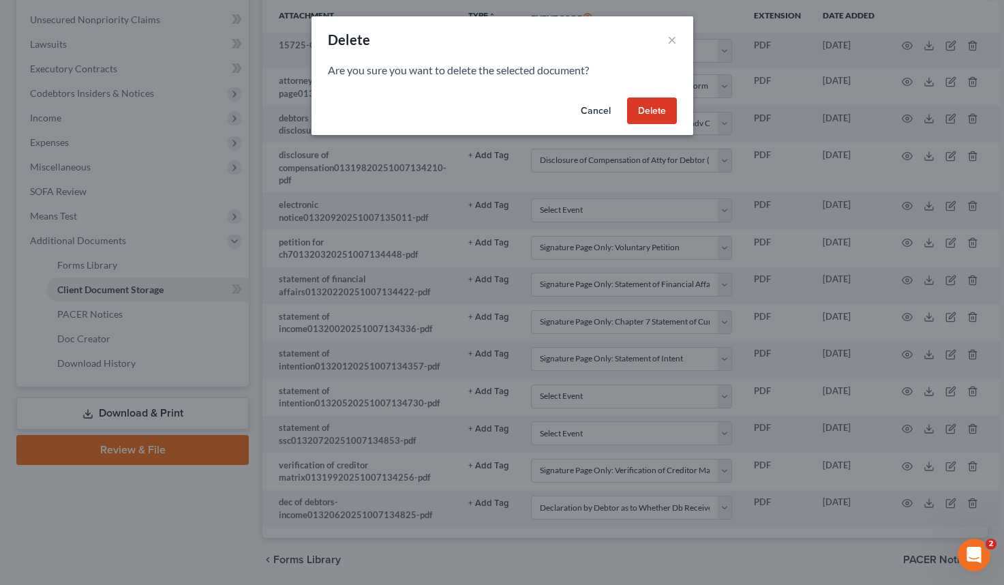
click at [661, 115] on button "Delete" at bounding box center [652, 111] width 50 height 27
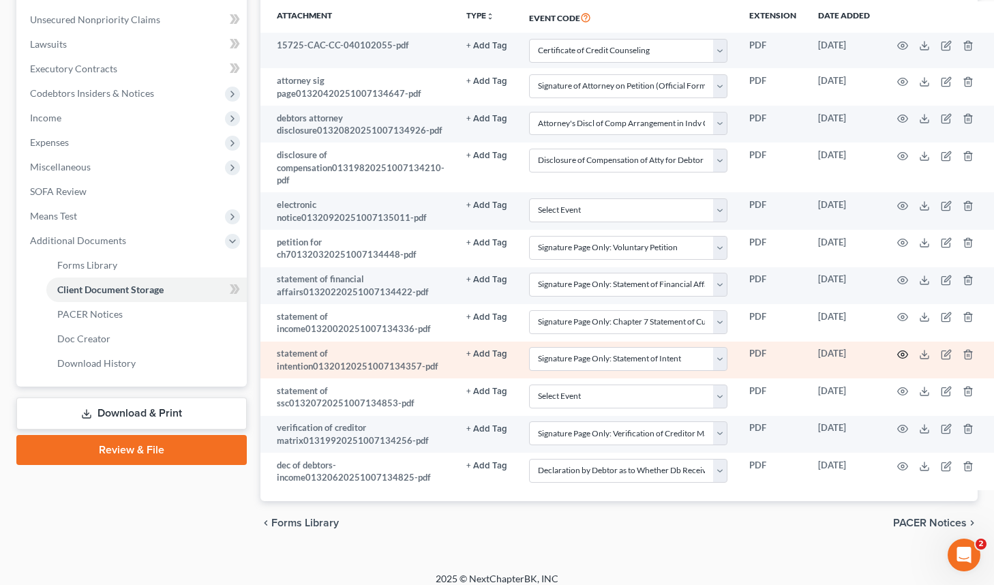
click at [901, 353] on circle "button" at bounding box center [902, 354] width 3 height 3
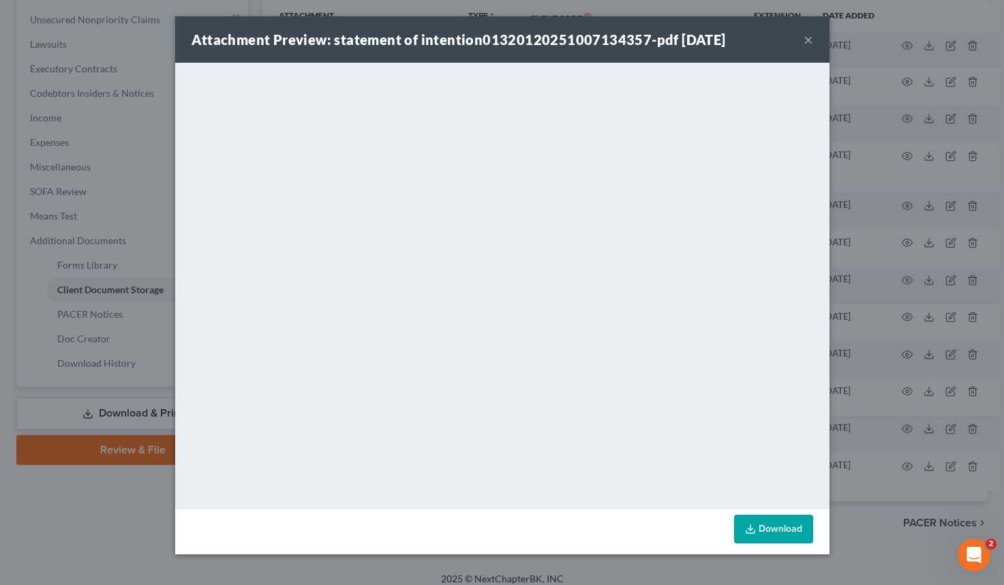
click at [809, 41] on button "×" at bounding box center [809, 39] width 10 height 16
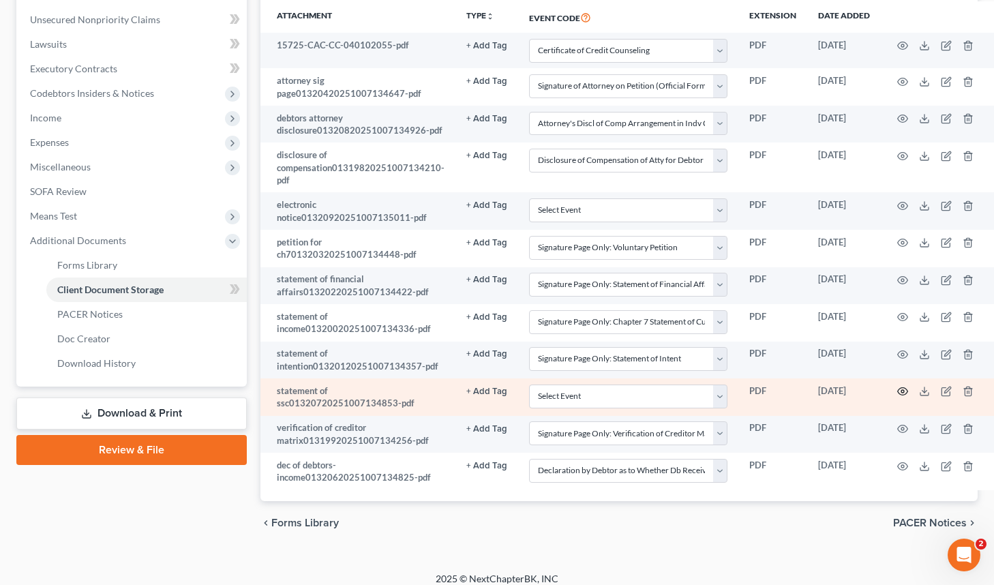
click at [901, 388] on icon "button" at bounding box center [903, 392] width 10 height 8
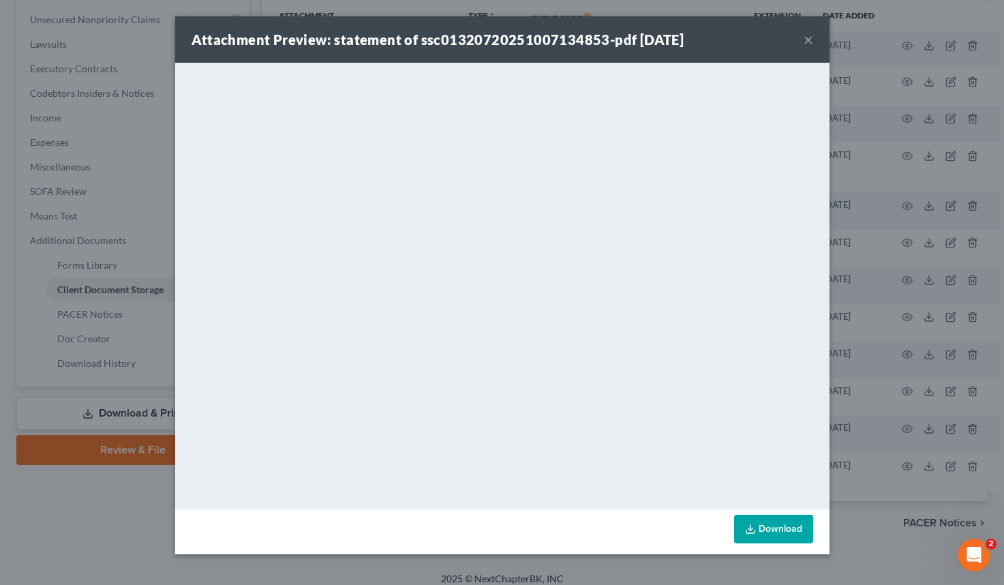
click at [809, 38] on button "×" at bounding box center [809, 39] width 10 height 16
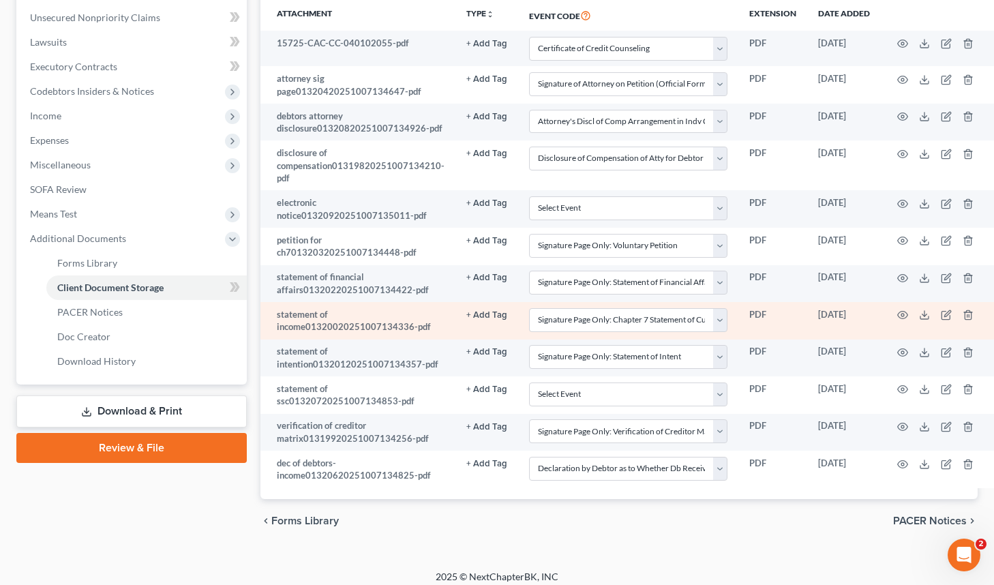
scroll to position [0, 0]
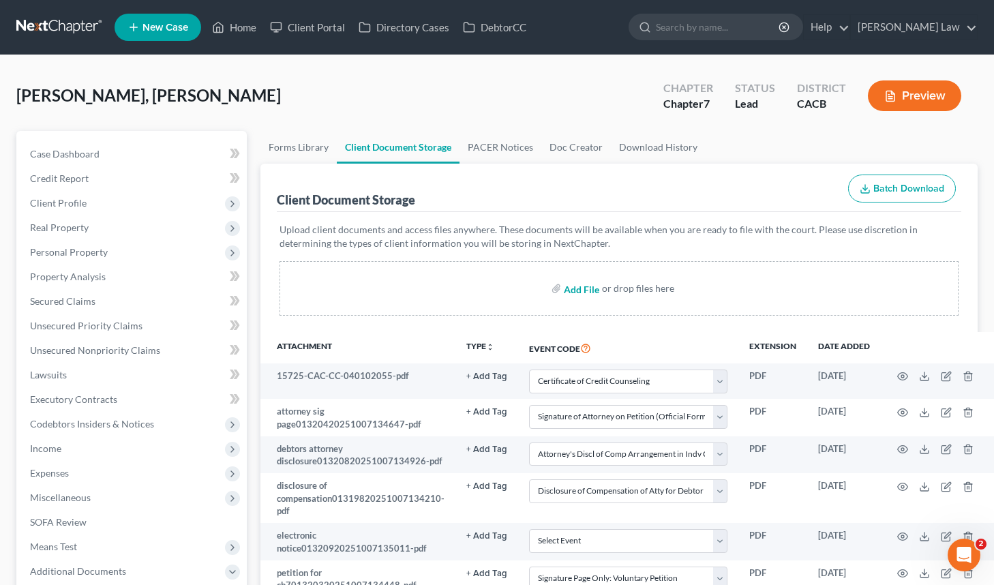
click at [567, 283] on input "file" at bounding box center [580, 288] width 33 height 25
type input "C:\fakepath\statement of related cases.pdf"
select select "10"
select select "61"
select select "7"
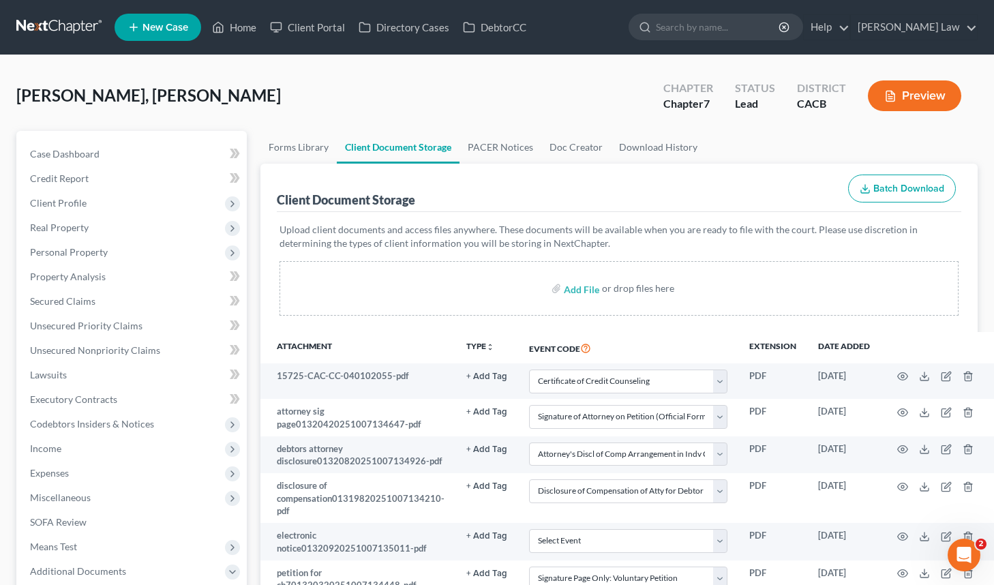
select select "33"
select select "60"
select select "57"
select select "55"
select select "58"
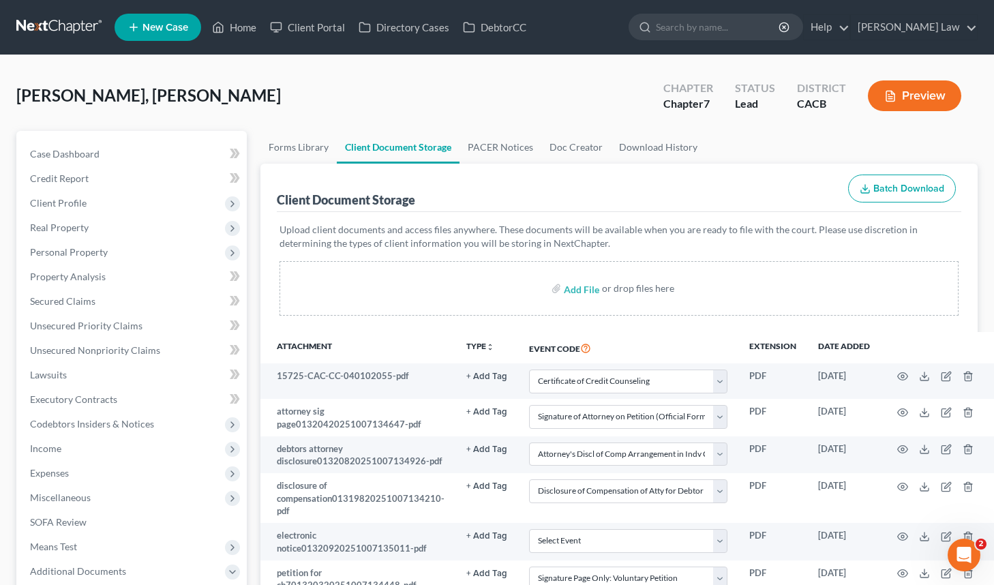
select select "59"
select select "30"
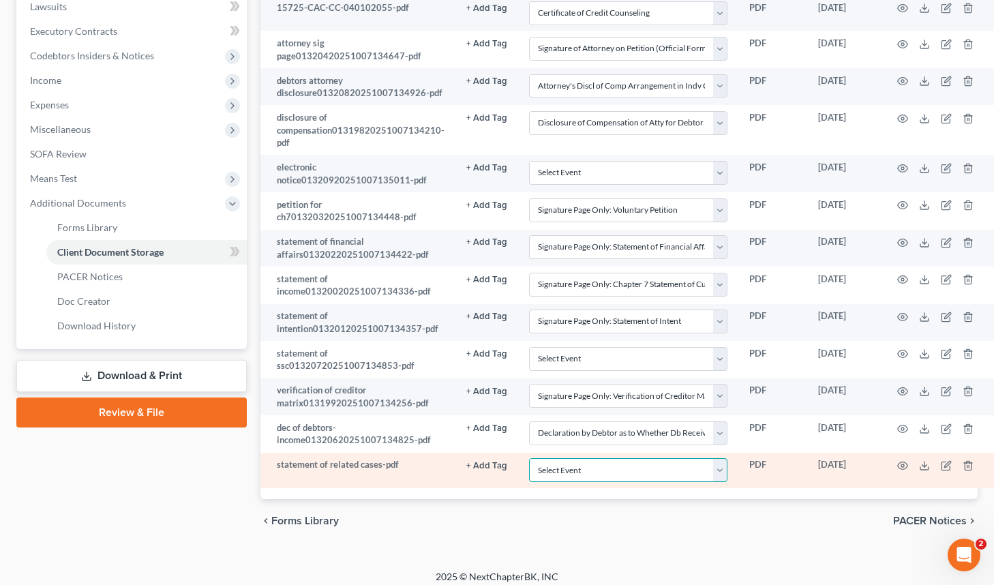
select select "65"
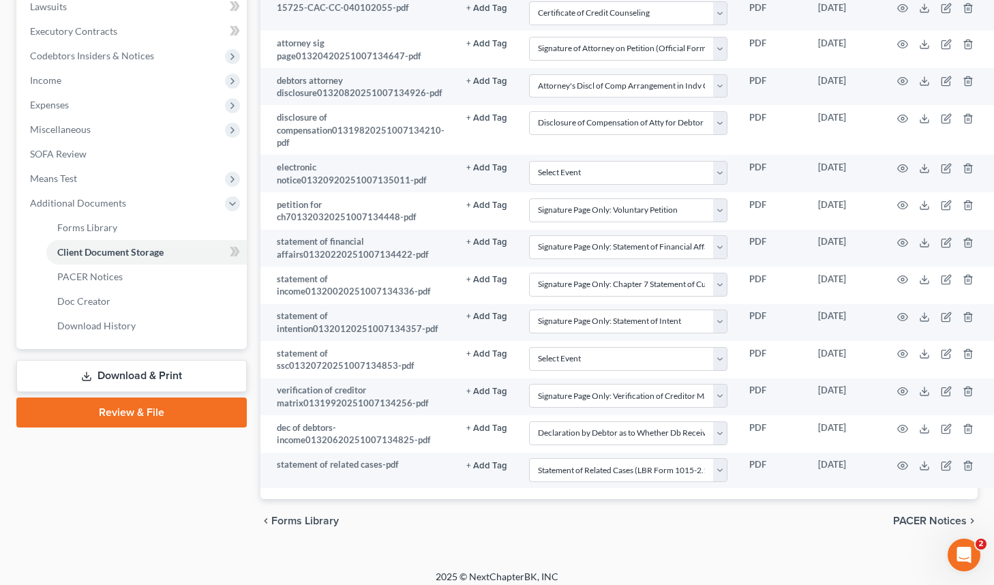
click at [155, 426] on link "Review & File" at bounding box center [131, 413] width 230 height 30
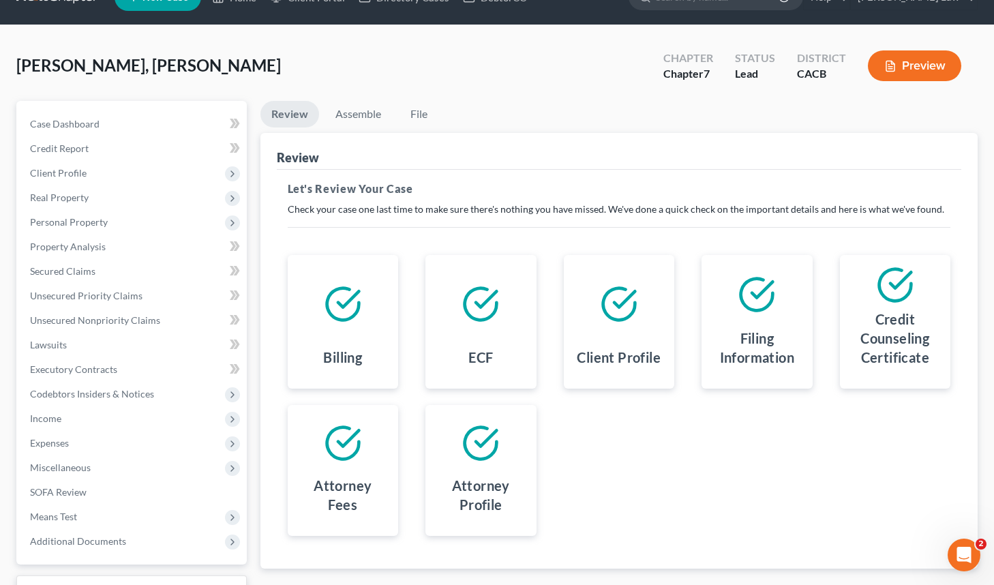
scroll to position [140, 0]
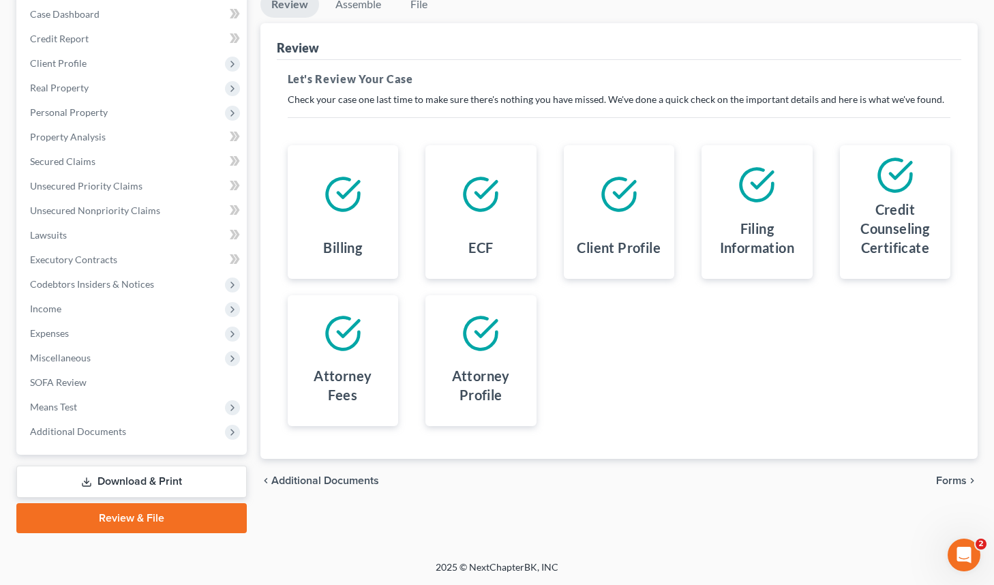
click at [964, 483] on span "Forms" at bounding box center [951, 480] width 31 height 11
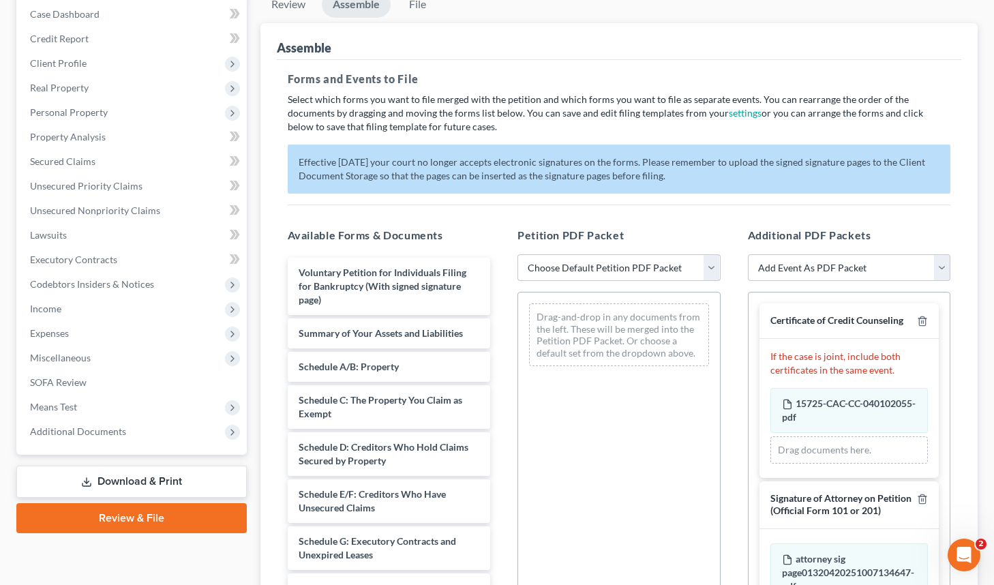
select select "0"
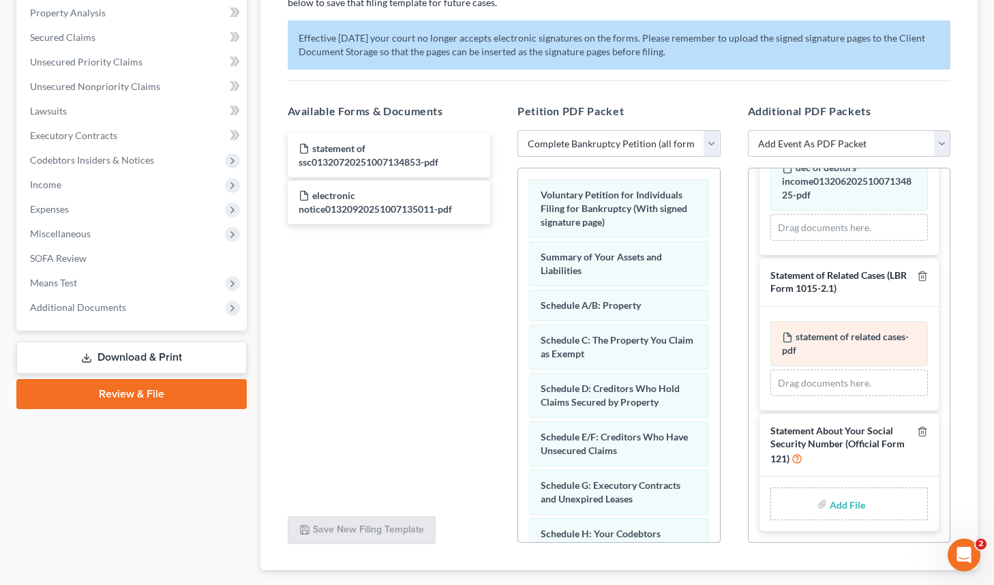
scroll to position [344, 0]
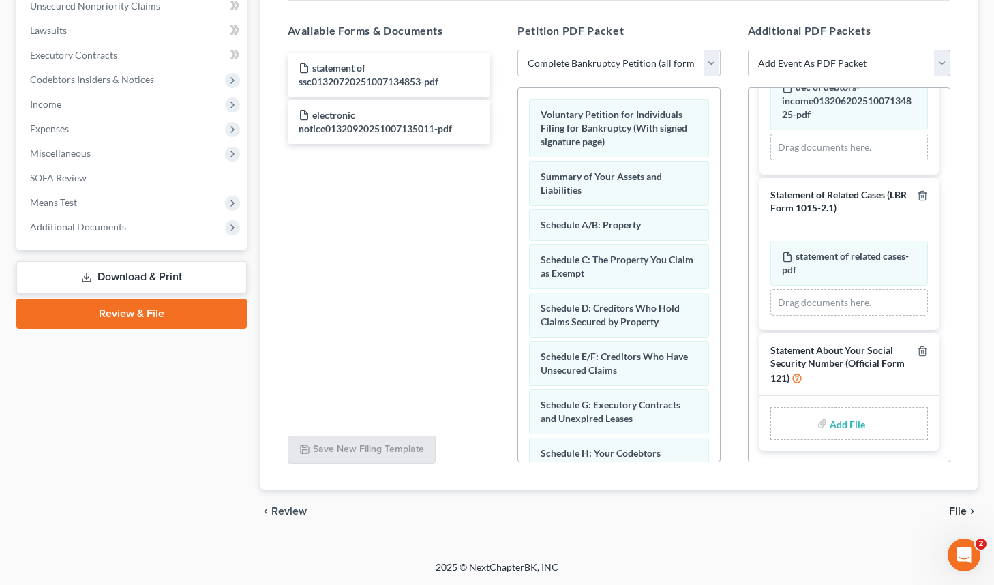
click at [843, 424] on input "file" at bounding box center [846, 423] width 33 height 25
type input "C:\fakepath\statement of ssc01320720251007134853.pdf"
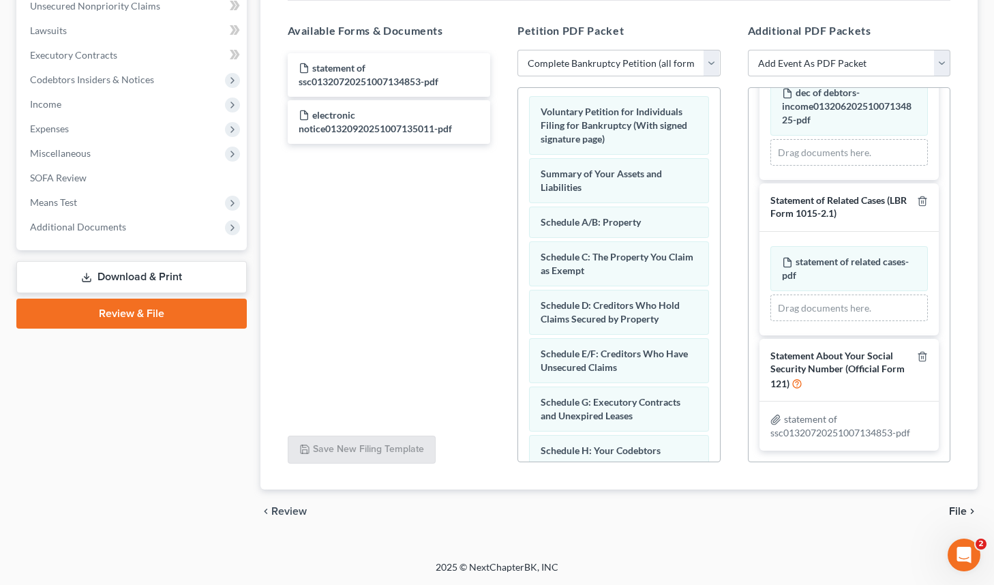
click at [957, 514] on span "File" at bounding box center [958, 511] width 18 height 11
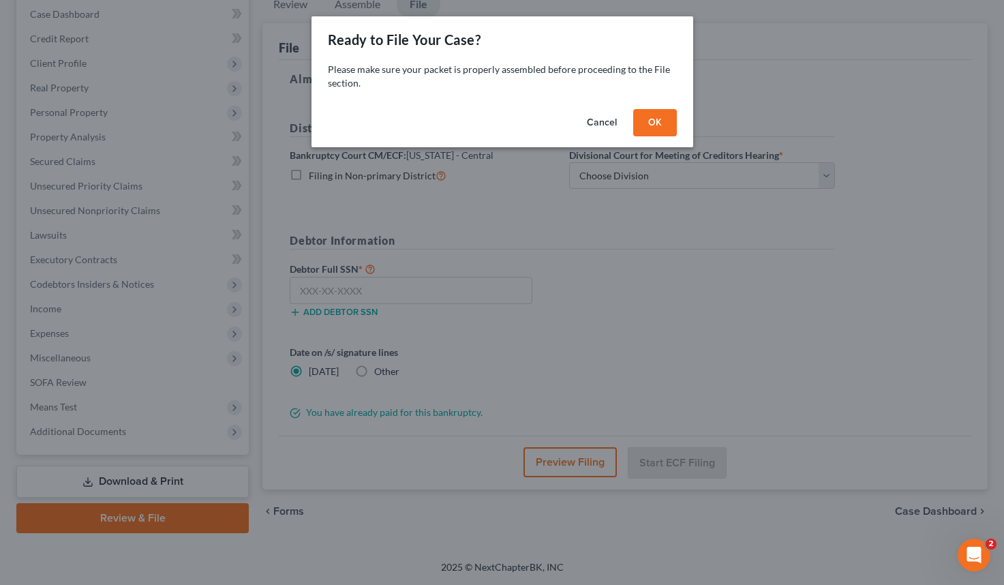
click at [588, 124] on button "Cancel" at bounding box center [602, 122] width 52 height 27
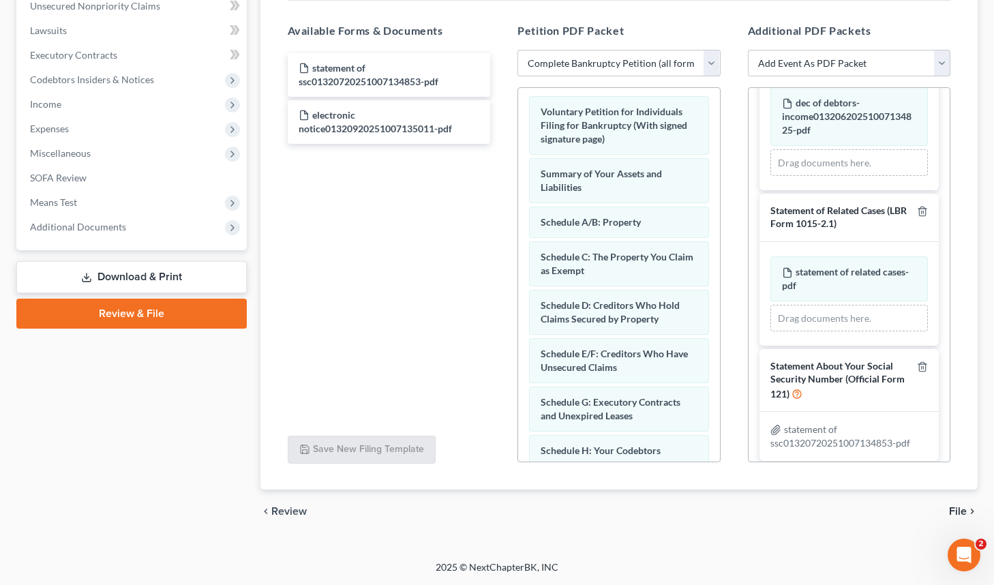
scroll to position [834, 0]
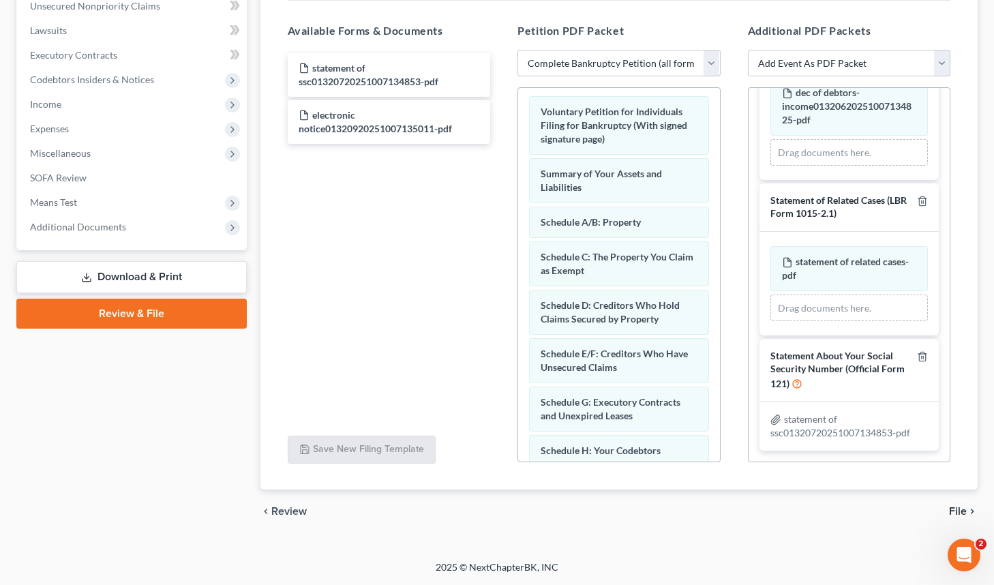
click at [964, 512] on span "File" at bounding box center [958, 511] width 18 height 11
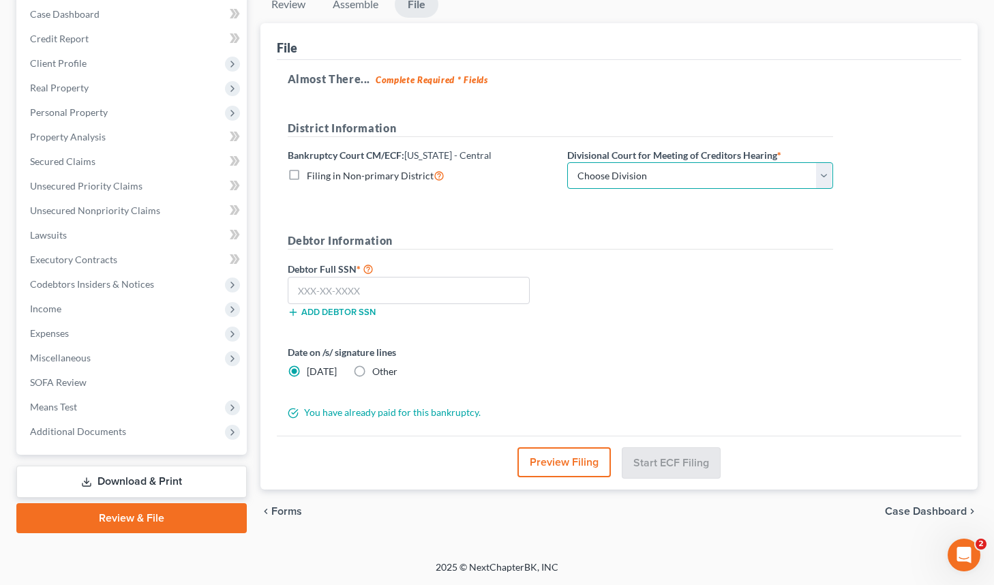
select select "4"
click at [411, 295] on input "text" at bounding box center [409, 290] width 243 height 27
click at [372, 369] on label "Other" at bounding box center [384, 372] width 25 height 14
click at [378, 369] on input "Other" at bounding box center [382, 369] width 9 height 9
radio input "true"
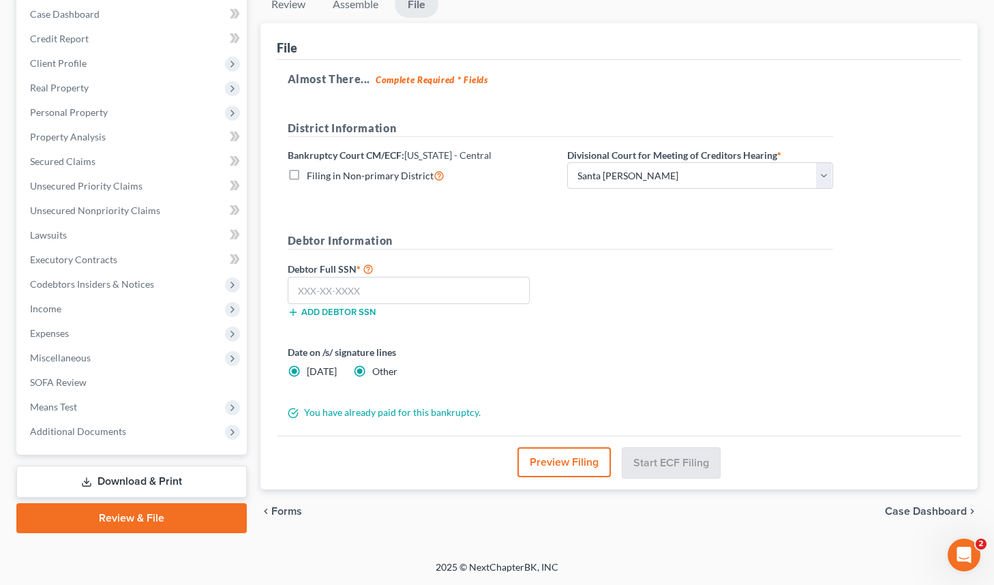
radio input "false"
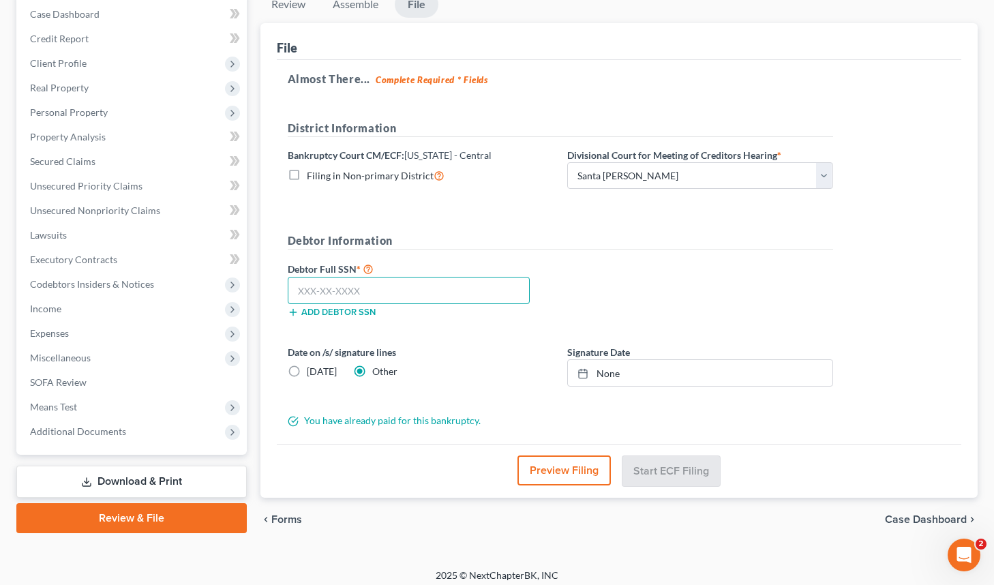
click at [458, 290] on input "text" at bounding box center [409, 290] width 243 height 27
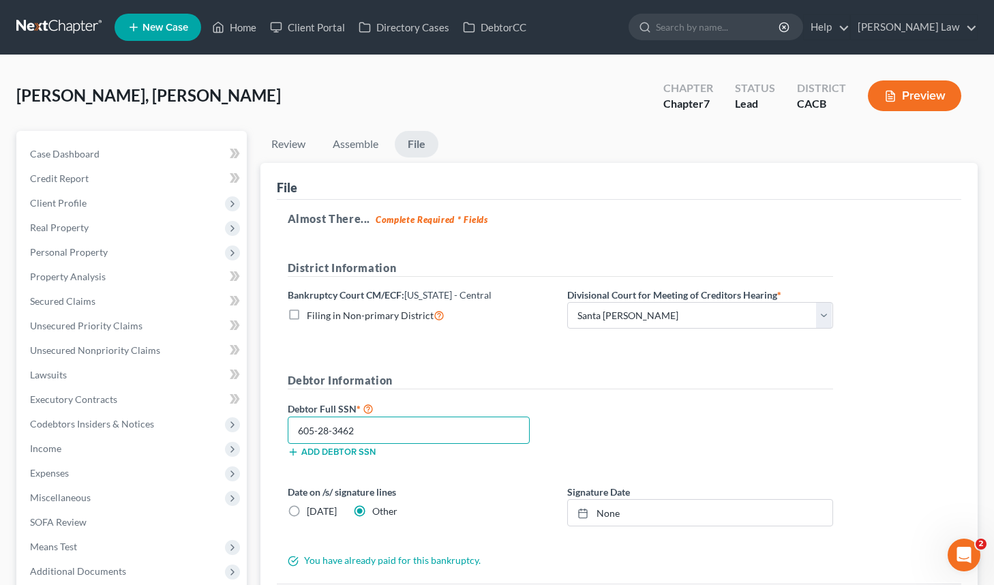
scroll to position [146, 0]
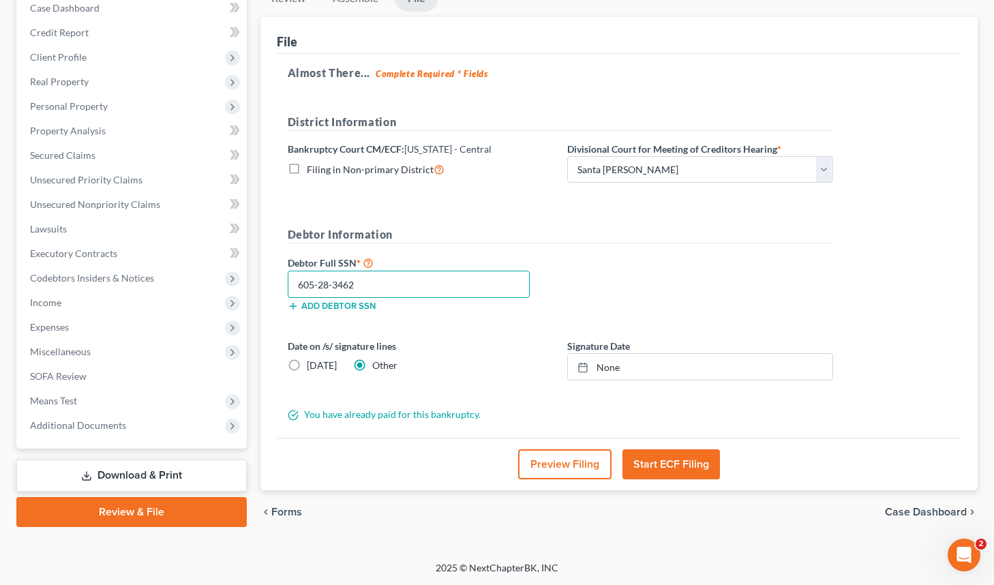
type input "605-28-3462"
click at [682, 476] on button "Start ECF Filing" at bounding box center [672, 464] width 98 height 30
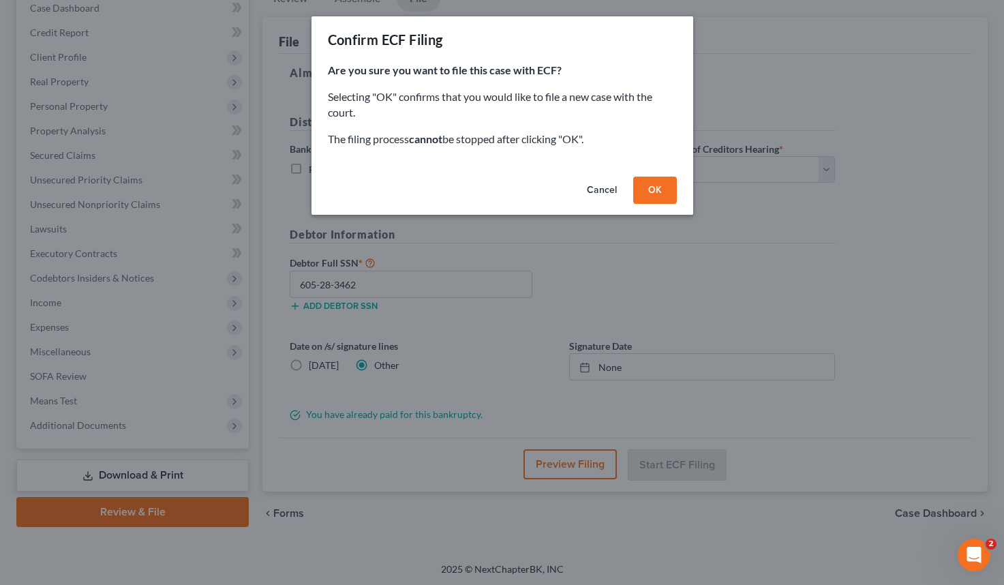
click at [641, 189] on button "OK" at bounding box center [656, 190] width 44 height 27
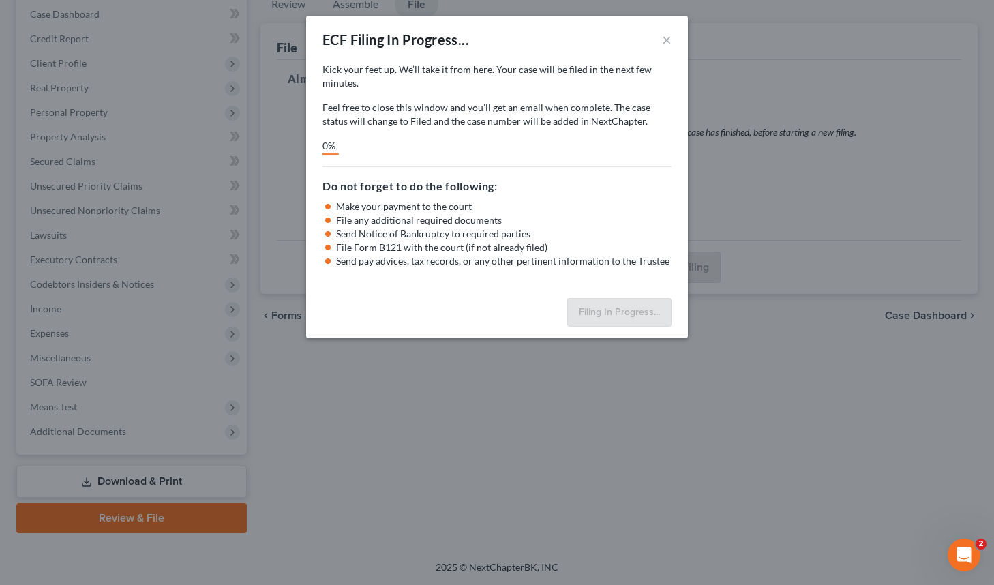
scroll to position [140, 0]
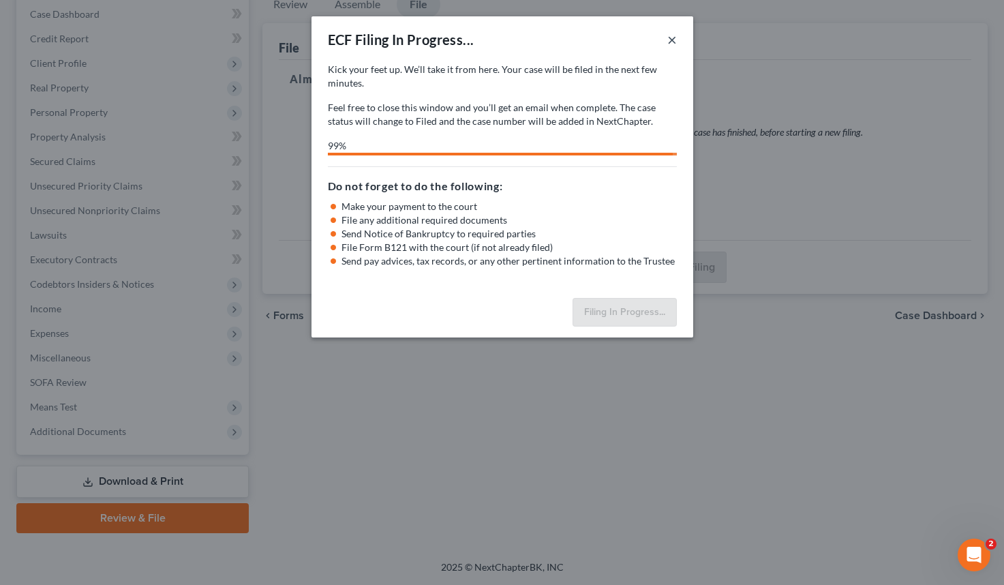
click at [675, 42] on button "×" at bounding box center [673, 39] width 10 height 16
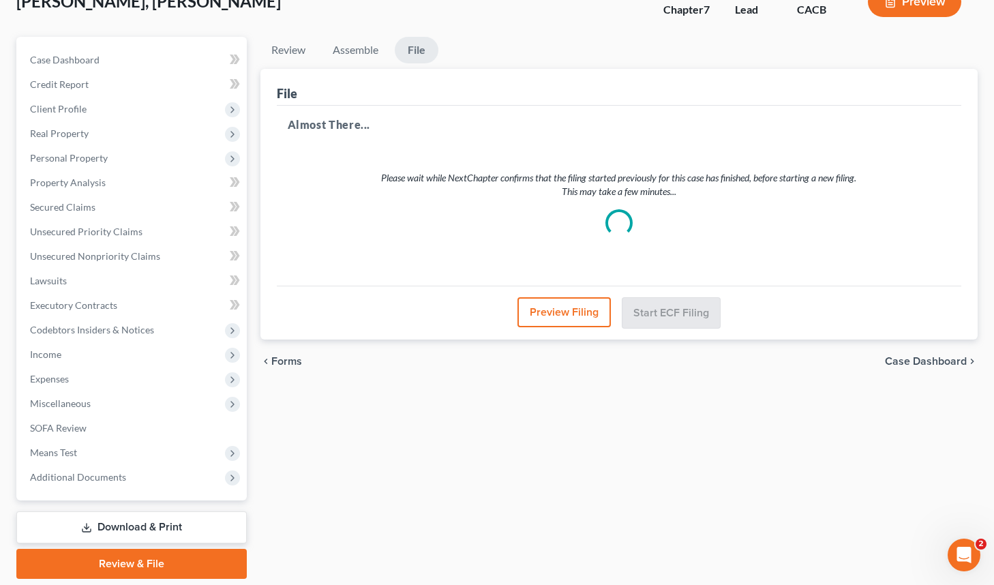
scroll to position [79, 0]
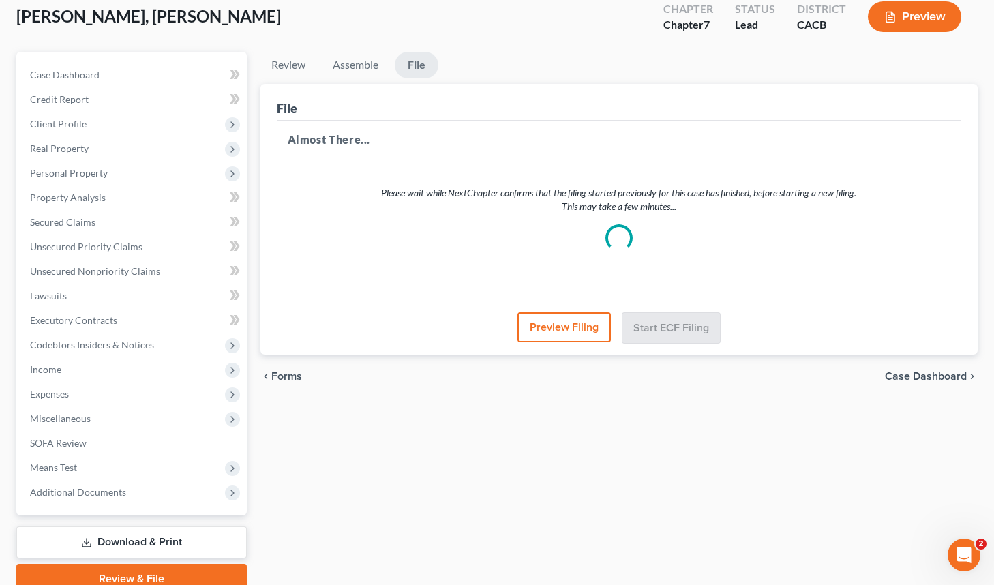
select select "4"
